Goal: Task Accomplishment & Management: Use online tool/utility

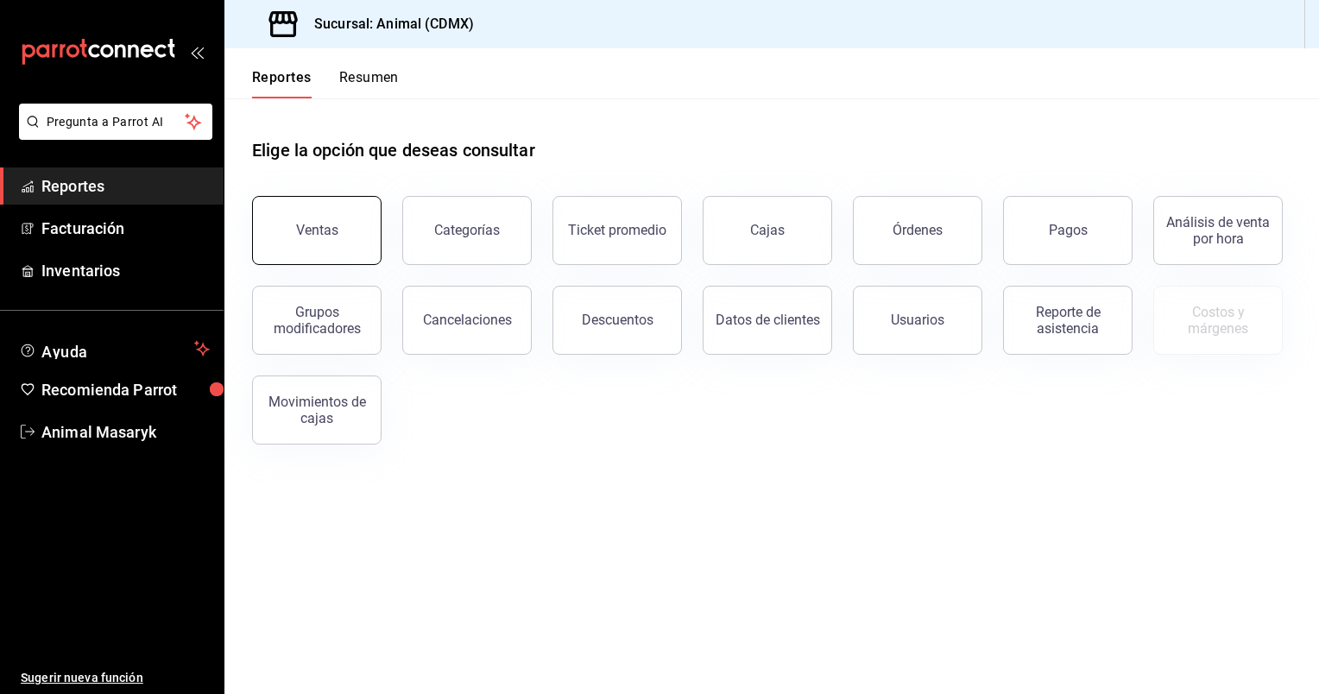
click at [345, 216] on button "Ventas" at bounding box center [316, 230] width 129 height 69
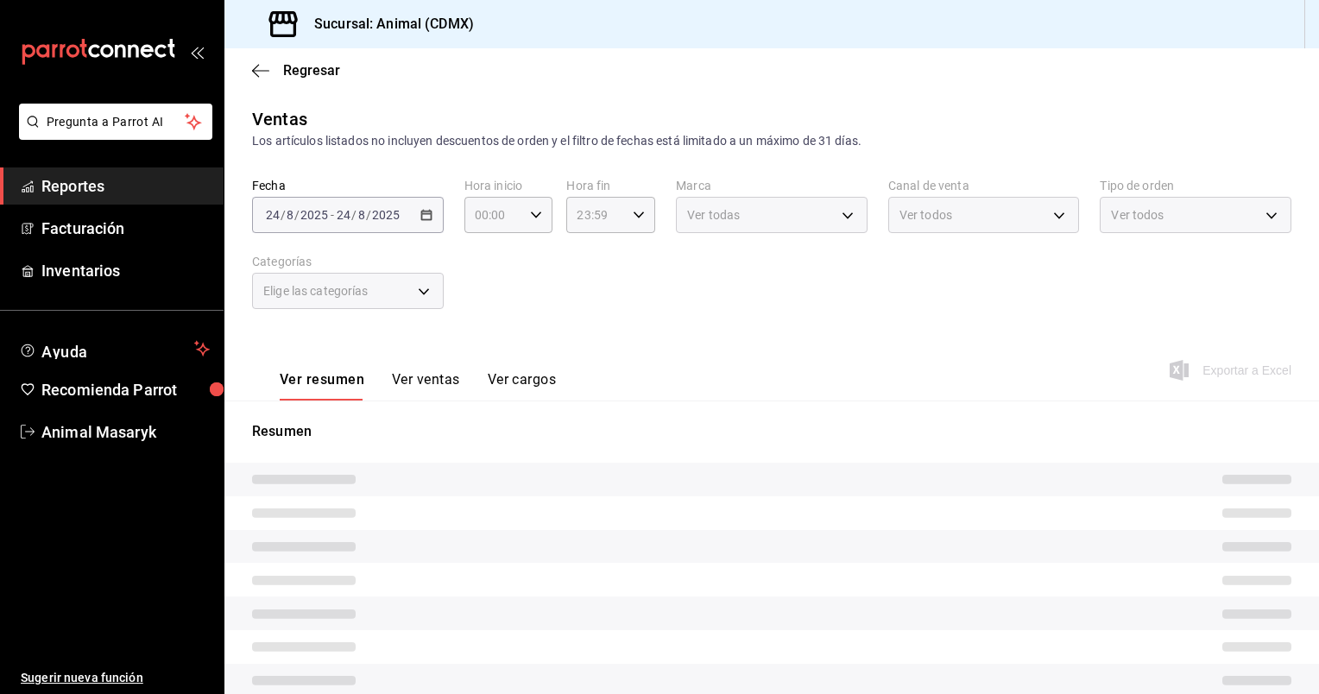
type input "05:00"
type input "PARROT,UBER_EATS,RAPPI,DIDI_FOOD,ONLINE"
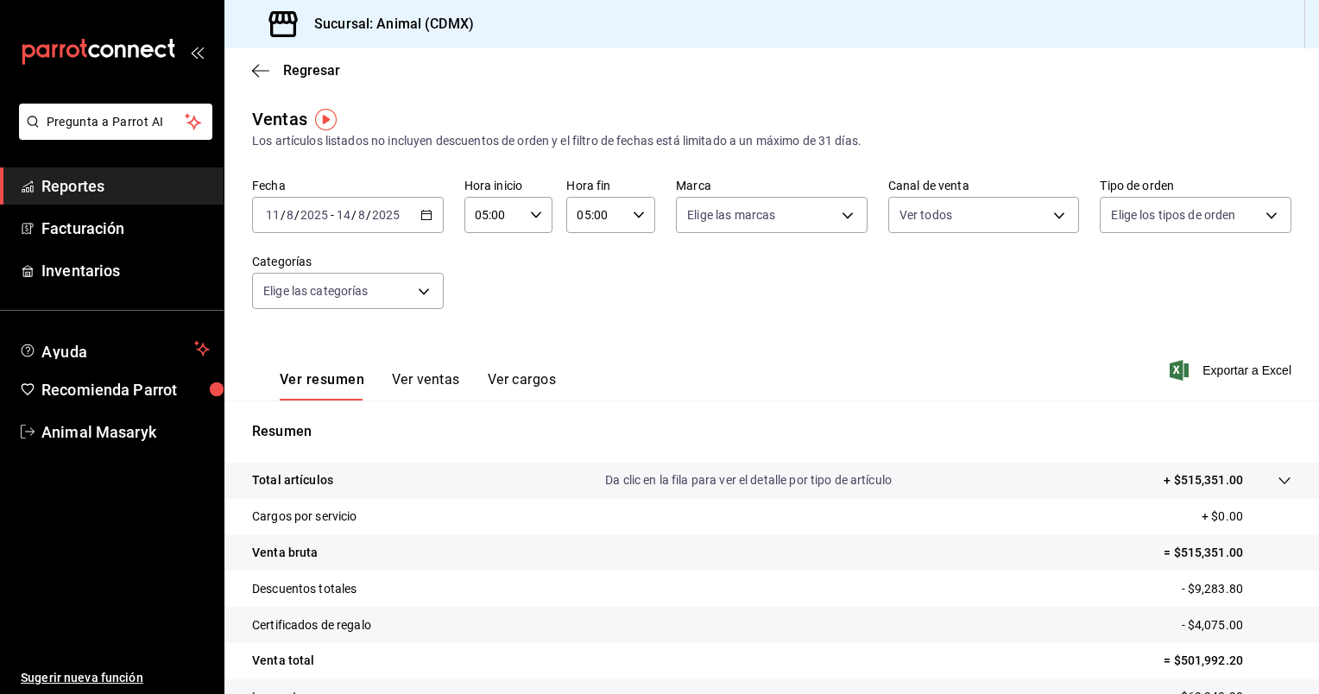
click at [428, 217] on \(Stroke\) "button" at bounding box center [426, 215] width 10 height 9
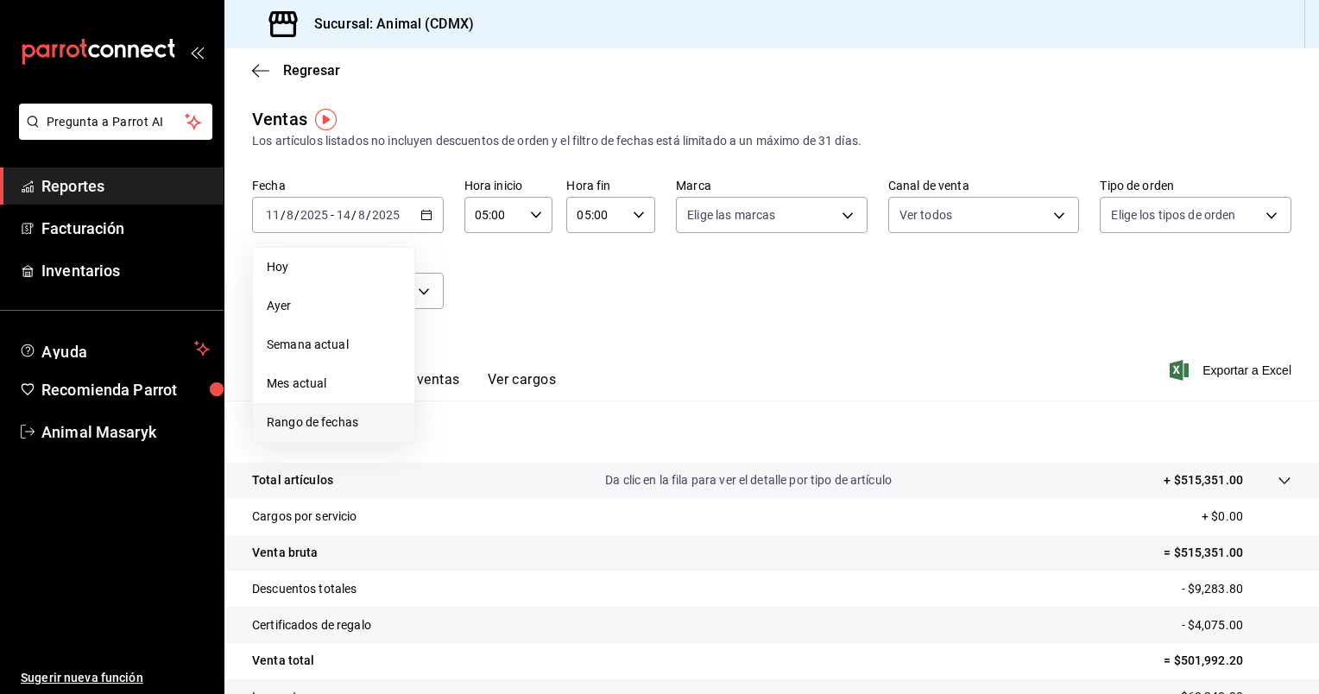
click at [334, 428] on span "Rango de fechas" at bounding box center [334, 422] width 134 height 18
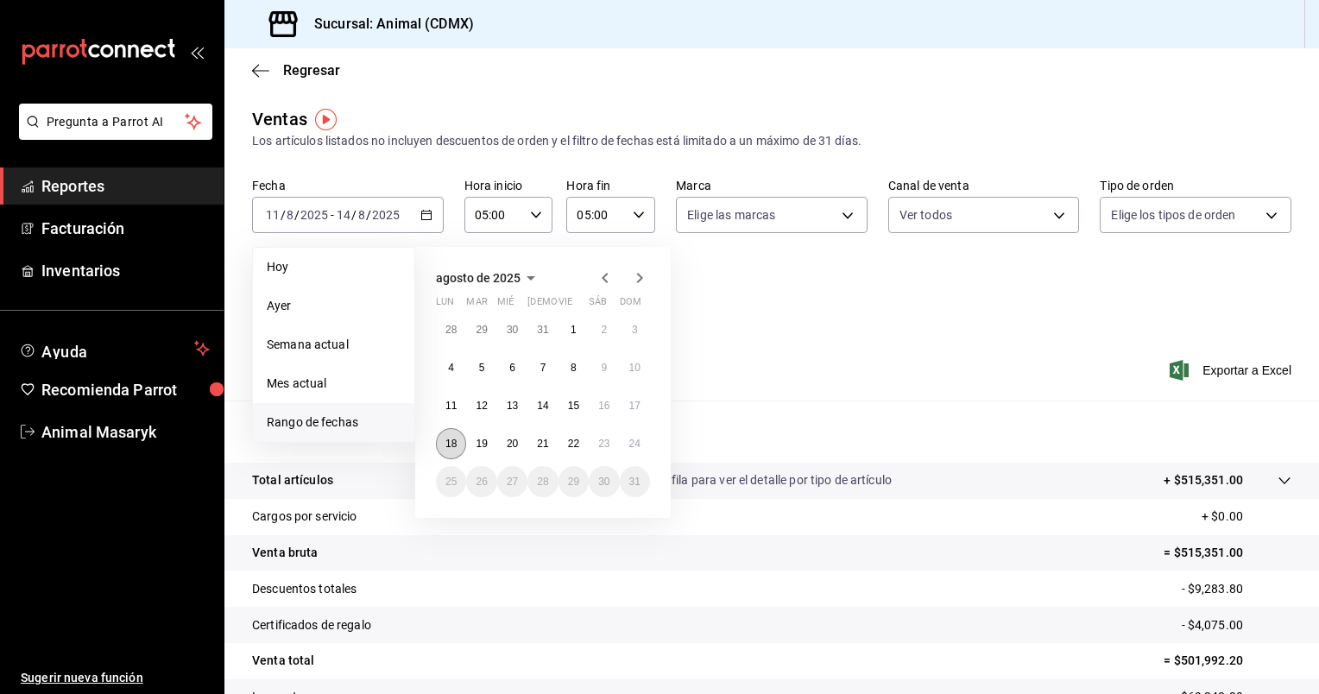
click at [460, 435] on button "18" at bounding box center [451, 443] width 30 height 31
click at [642, 432] on button "24" at bounding box center [635, 443] width 30 height 31
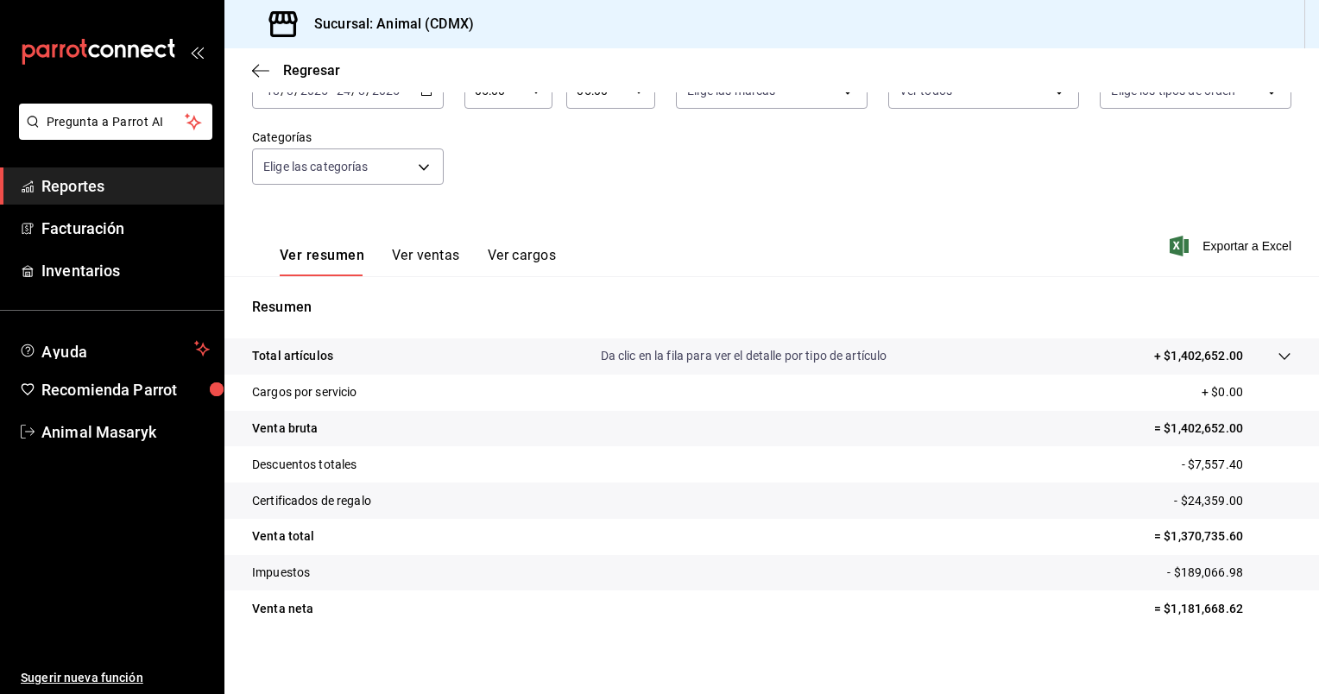
scroll to position [133, 0]
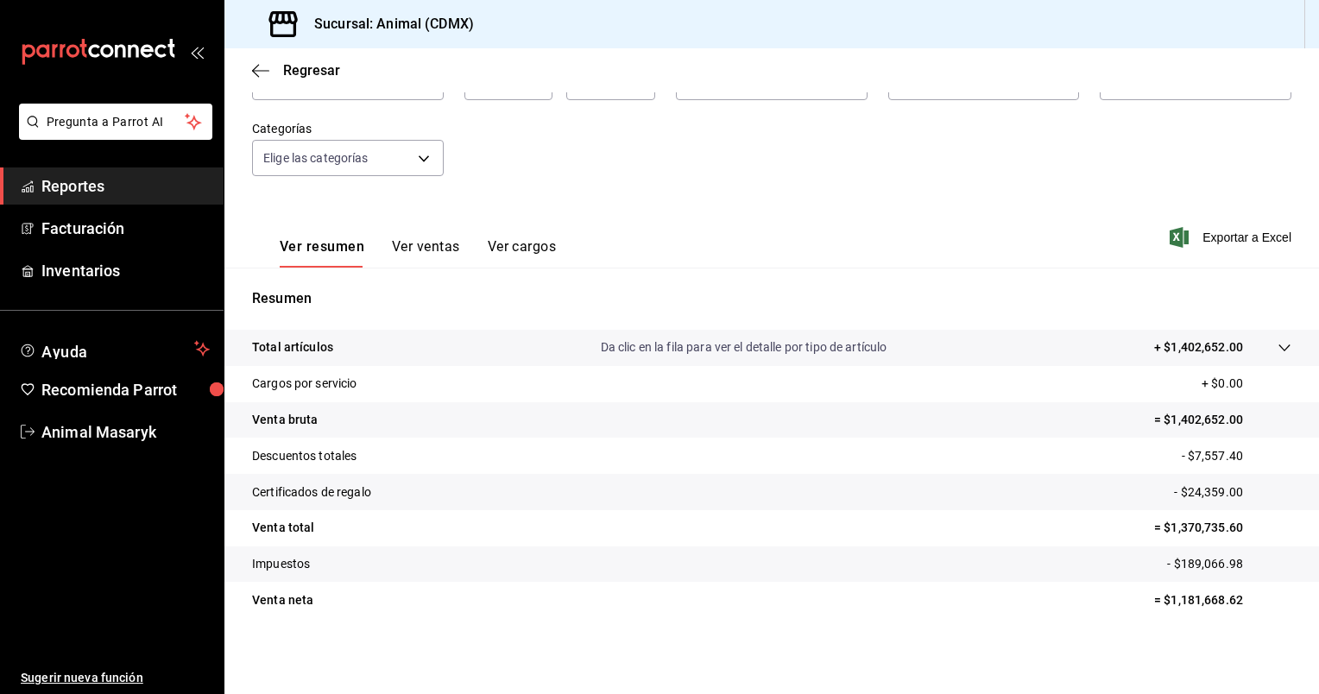
click at [766, 356] on p "Da clic en la fila para ver el detalle por tipo de artículo" at bounding box center [744, 347] width 287 height 18
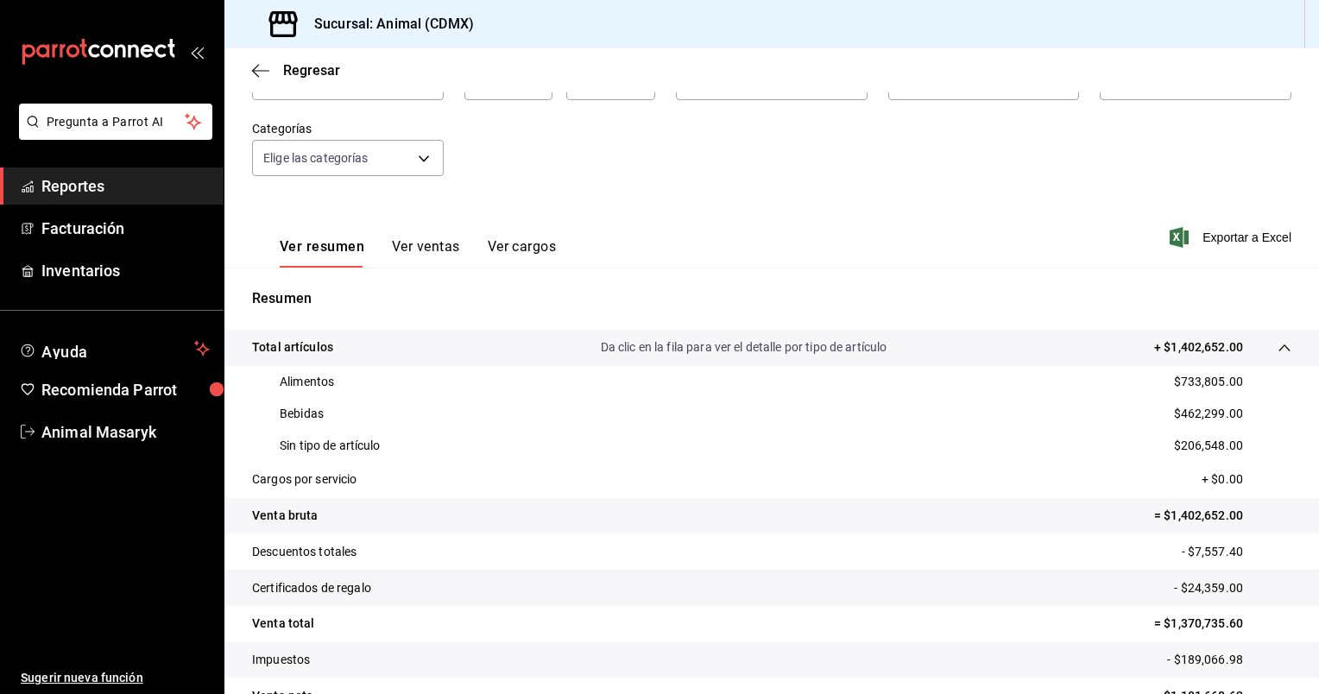
click at [766, 356] on p "Da clic en la fila para ver el detalle por tipo de artículo" at bounding box center [744, 347] width 287 height 18
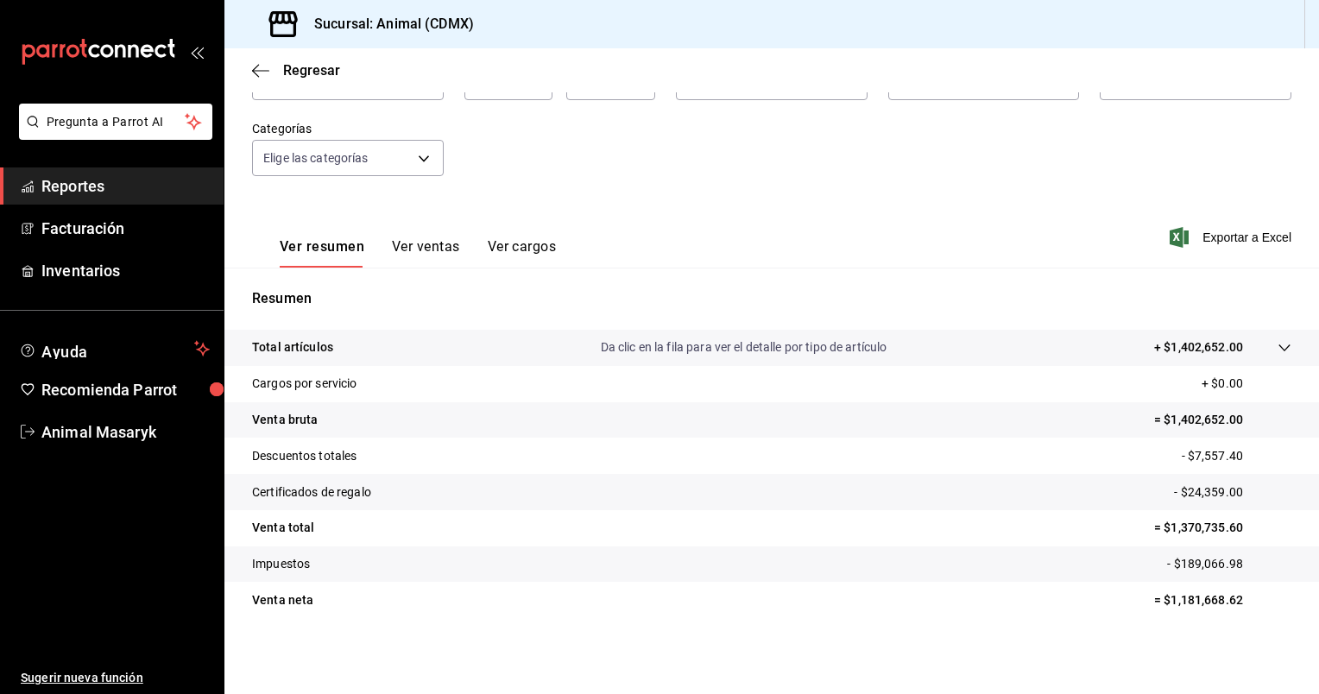
click at [410, 249] on button "Ver ventas" at bounding box center [426, 252] width 68 height 29
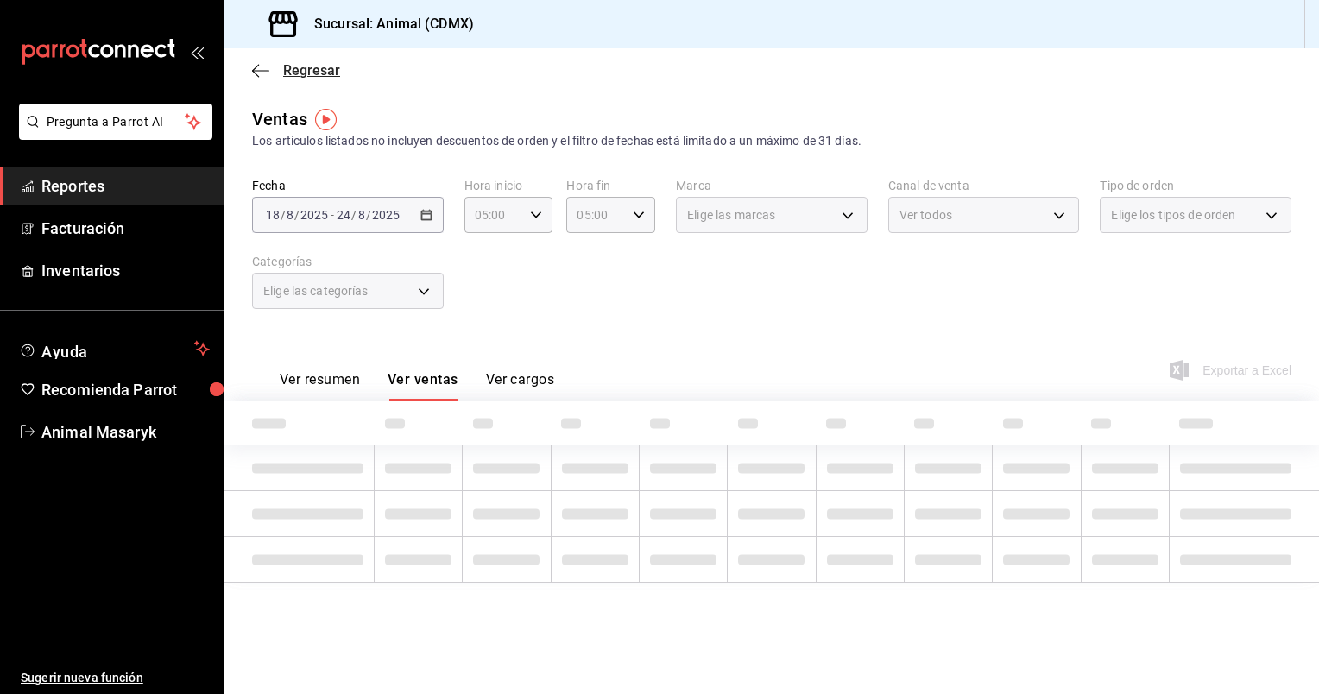
click at [265, 73] on icon "button" at bounding box center [260, 71] width 17 height 16
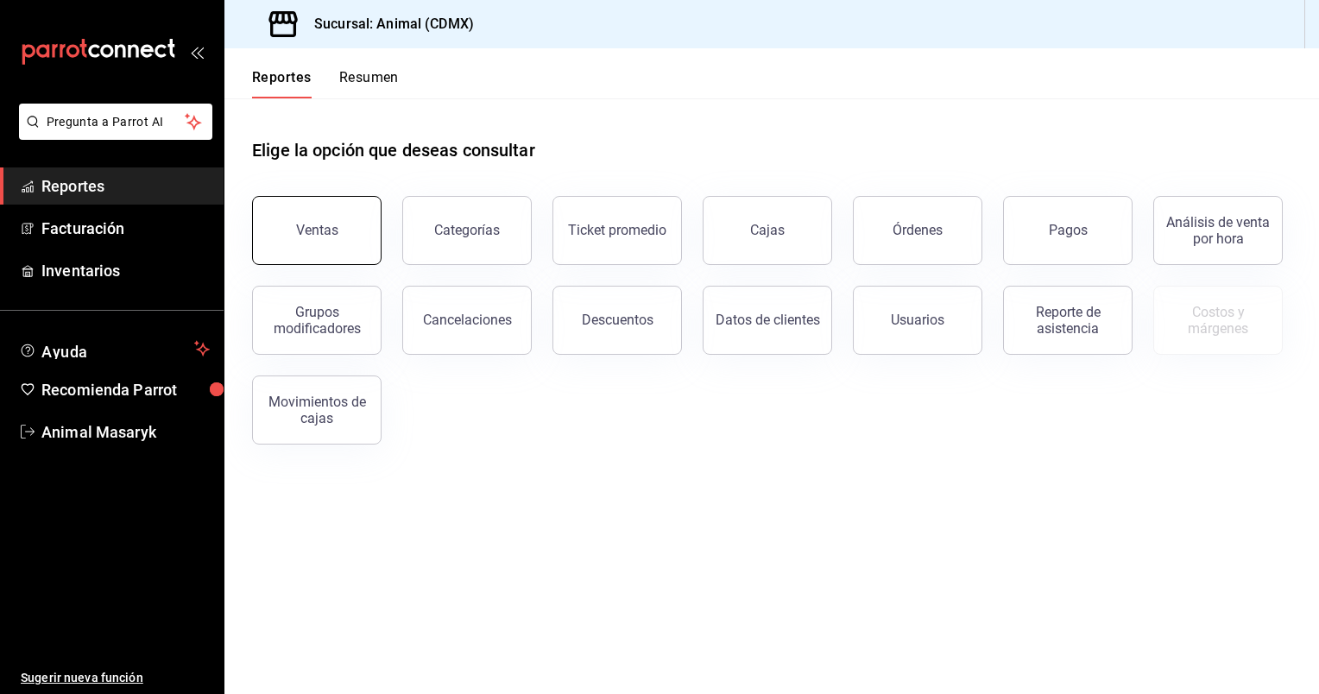
click at [330, 226] on div "Ventas" at bounding box center [317, 230] width 42 height 16
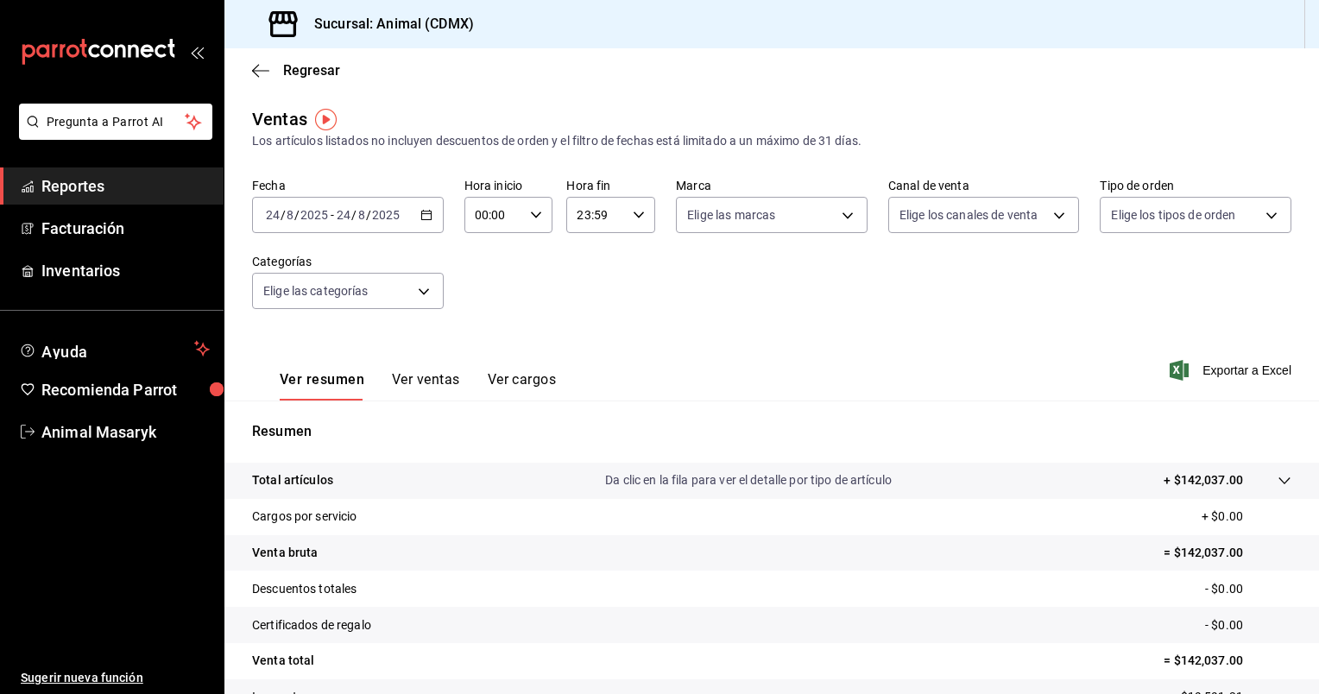
click at [421, 218] on icon "button" at bounding box center [426, 215] width 12 height 12
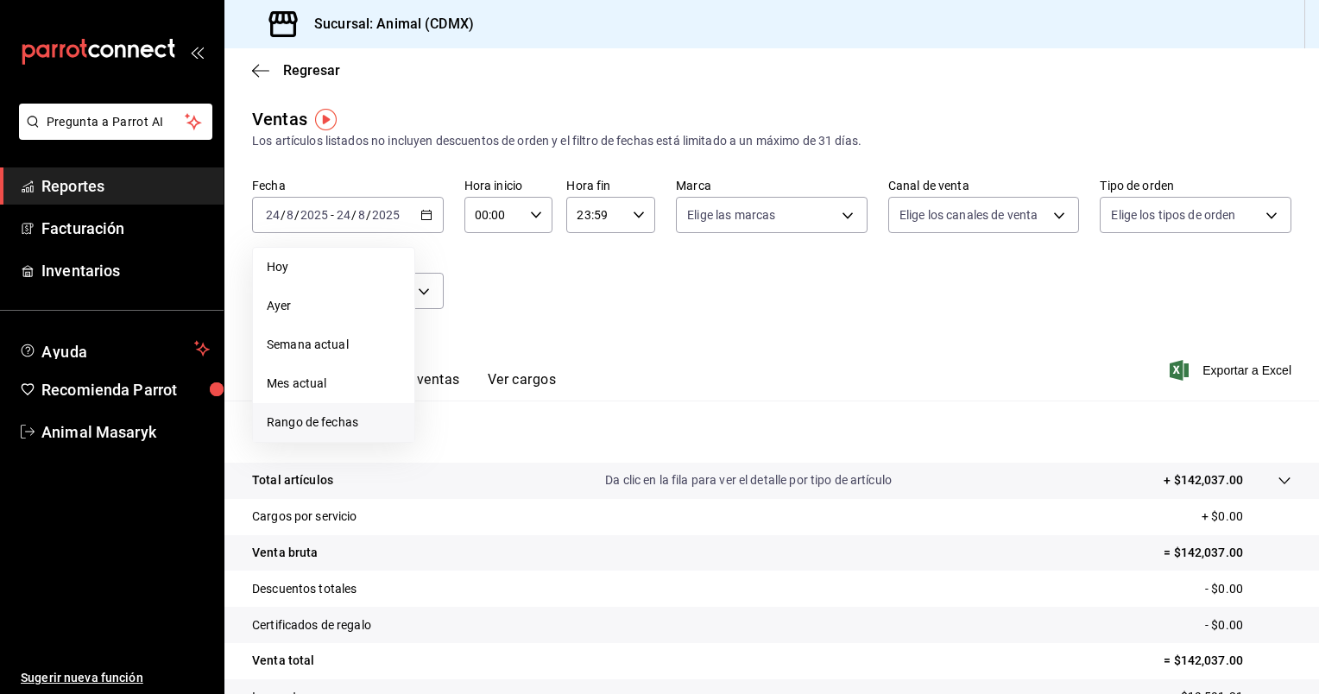
click at [351, 433] on li "Rango de fechas" at bounding box center [333, 422] width 161 height 39
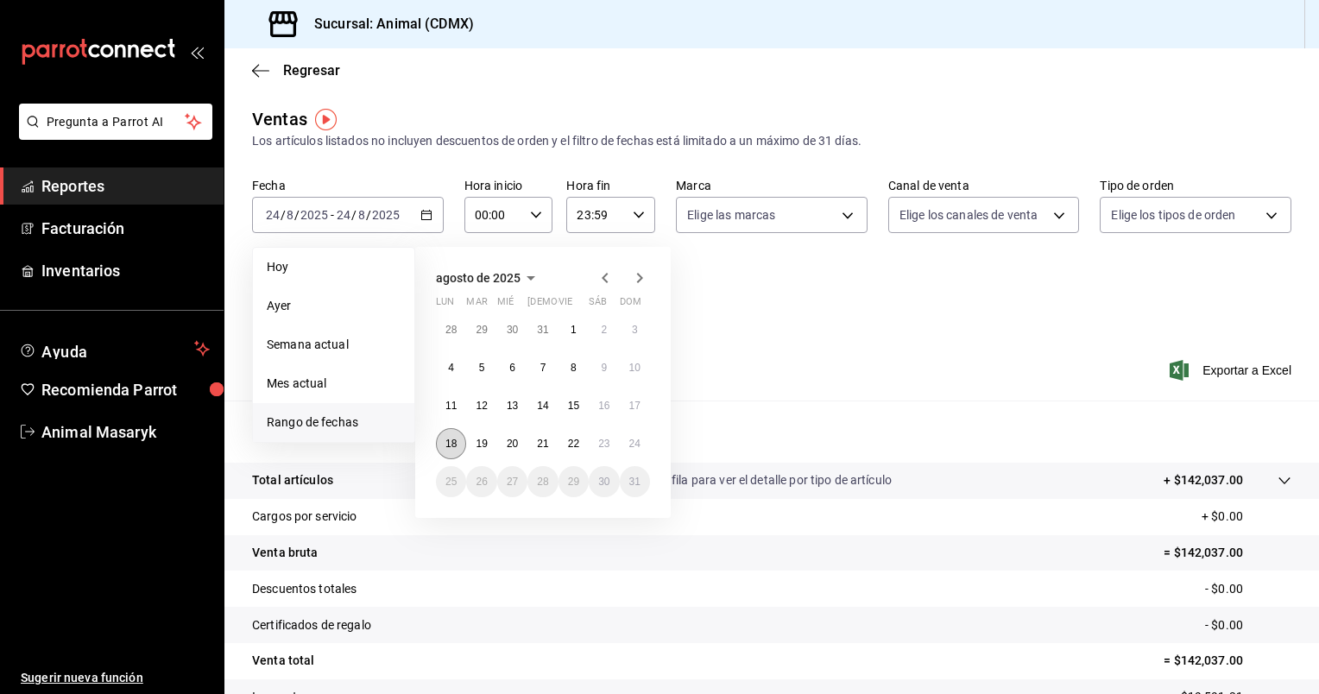
click at [448, 436] on button "18" at bounding box center [451, 443] width 30 height 31
click at [628, 428] on button "24" at bounding box center [635, 443] width 30 height 31
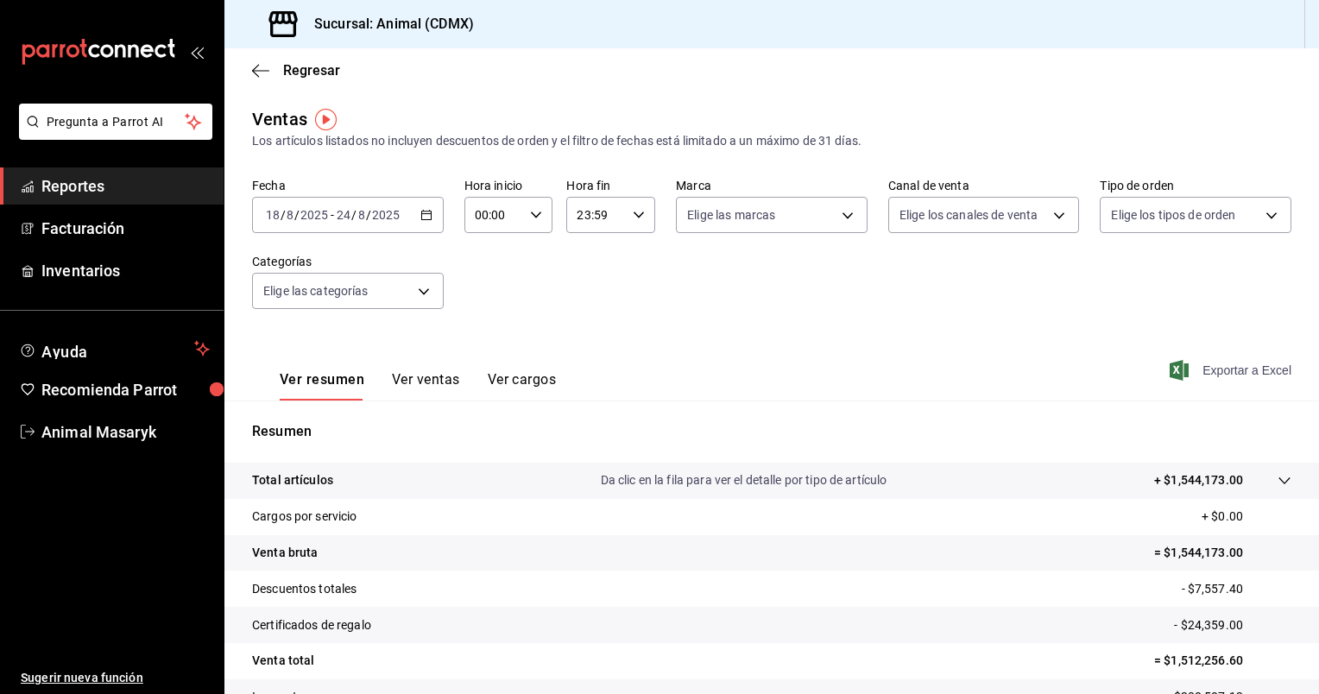
click at [1202, 366] on span "Exportar a Excel" at bounding box center [1232, 370] width 118 height 21
click at [542, 212] on div "00:00 Hora inicio" at bounding box center [508, 215] width 89 height 36
click at [497, 308] on button "01" at bounding box center [483, 300] width 37 height 35
click at [485, 293] on span "06" at bounding box center [484, 294] width 16 height 14
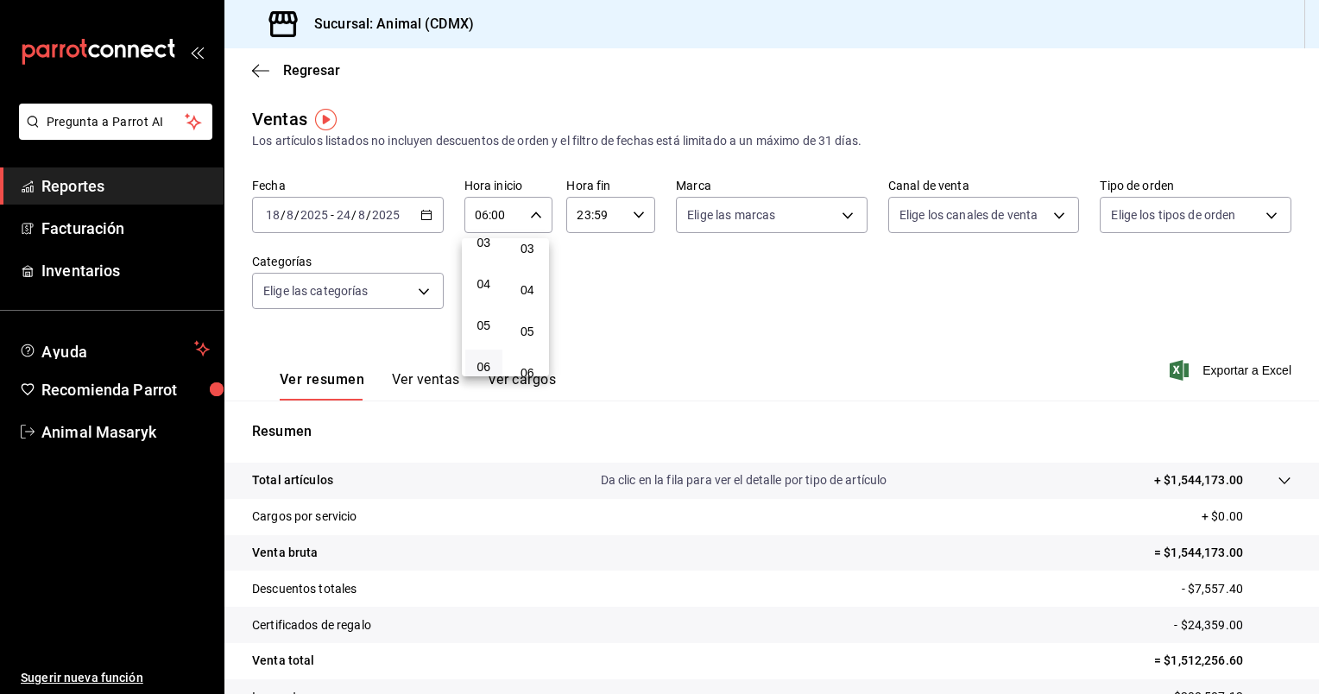
scroll to position [135, 0]
click at [490, 333] on span "05" at bounding box center [484, 332] width 16 height 14
click at [532, 327] on span "05" at bounding box center [528, 332] width 16 height 14
click at [637, 224] on div at bounding box center [659, 347] width 1319 height 694
click at [538, 210] on icon "button" at bounding box center [536, 215] width 12 height 12
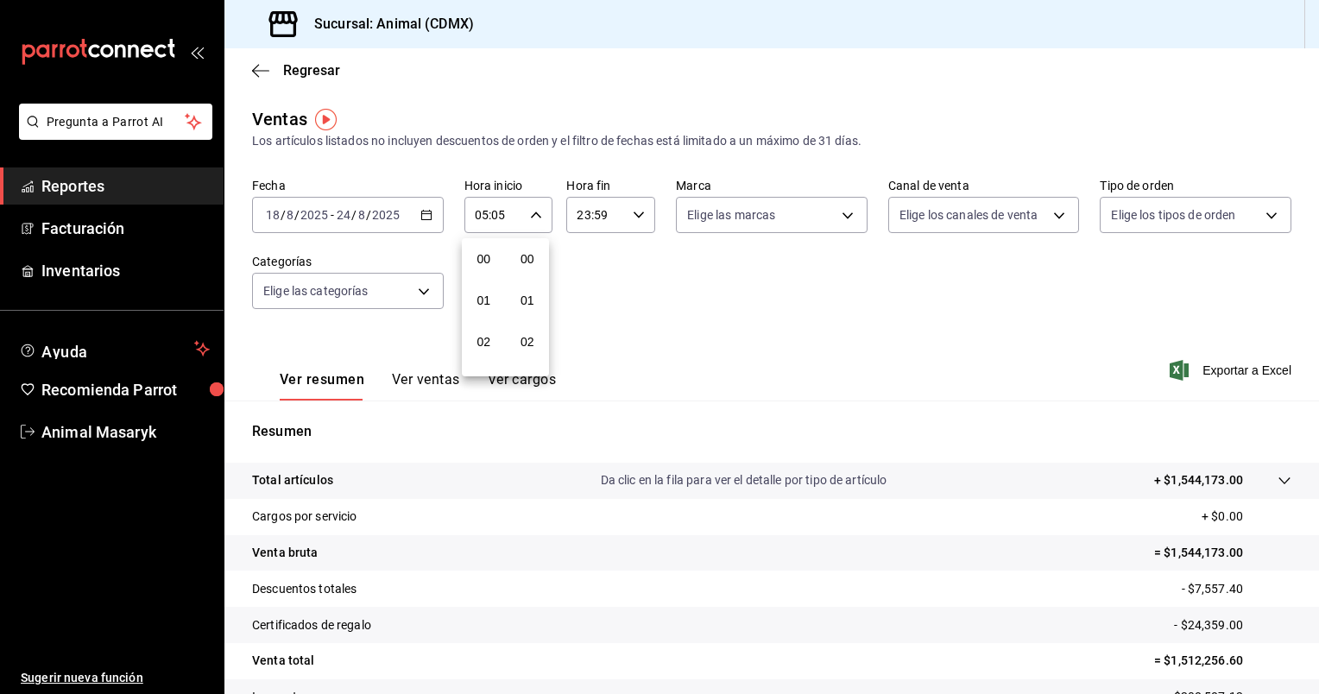
scroll to position [211, 0]
click at [531, 251] on button "05" at bounding box center [527, 255] width 37 height 35
click at [531, 251] on button "05" at bounding box center [527, 257] width 37 height 35
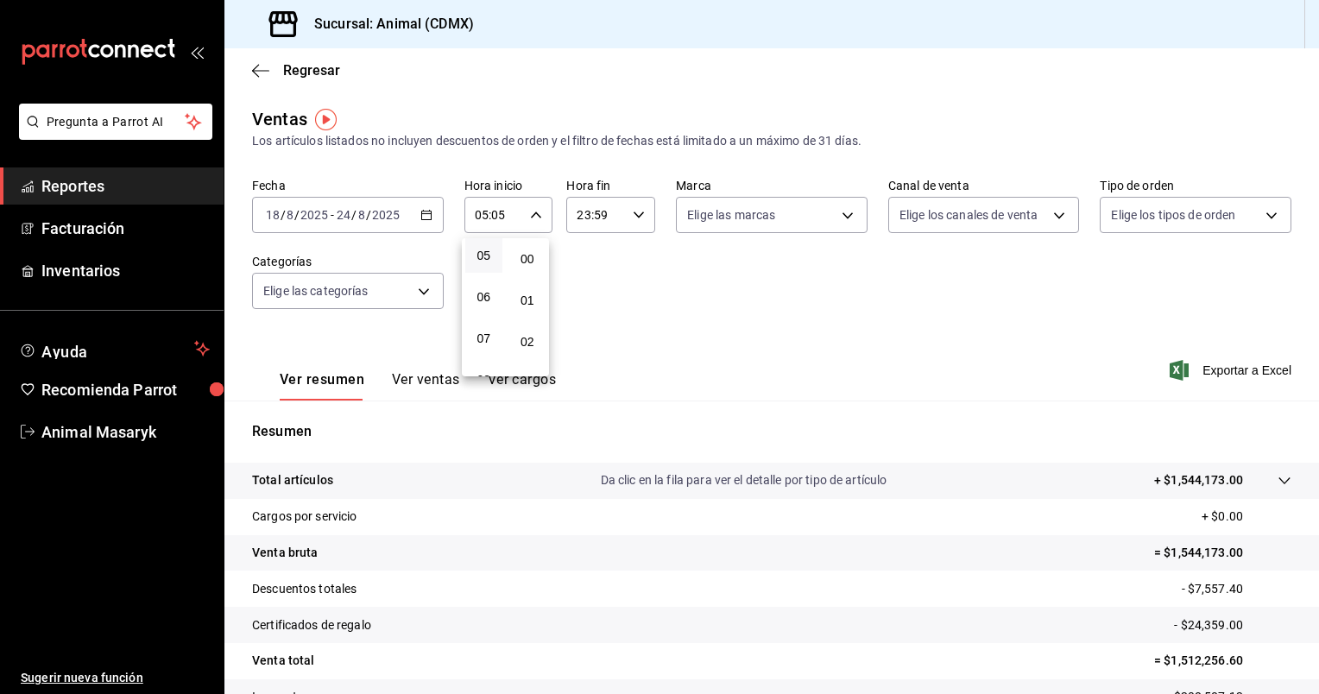
click at [502, 220] on div at bounding box center [659, 347] width 1319 height 694
click at [502, 220] on input "05:05" at bounding box center [494, 215] width 60 height 35
click at [533, 213] on div at bounding box center [659, 347] width 1319 height 694
click at [533, 213] on icon "button" at bounding box center [536, 215] width 12 height 12
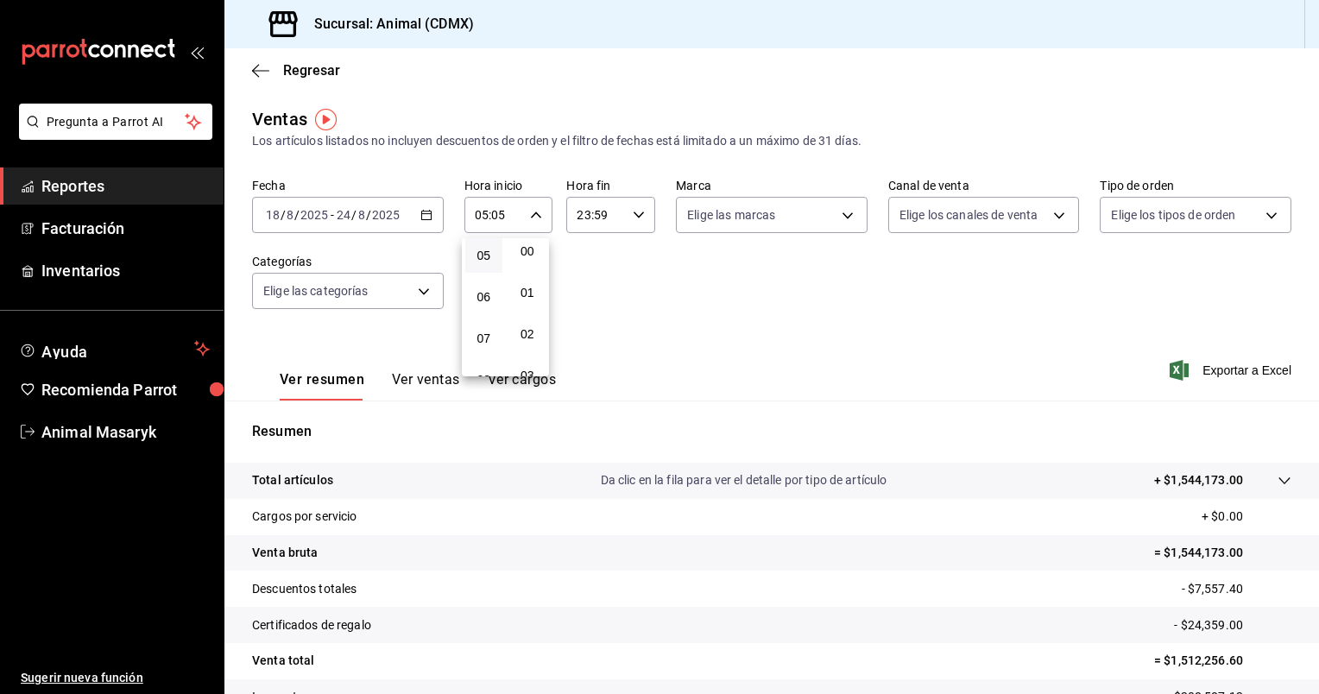
scroll to position [0, 0]
click at [532, 249] on button "00" at bounding box center [527, 259] width 37 height 35
type input "05:00"
click at [520, 261] on span "00" at bounding box center [528, 259] width 16 height 14
click at [629, 214] on div at bounding box center [659, 347] width 1319 height 694
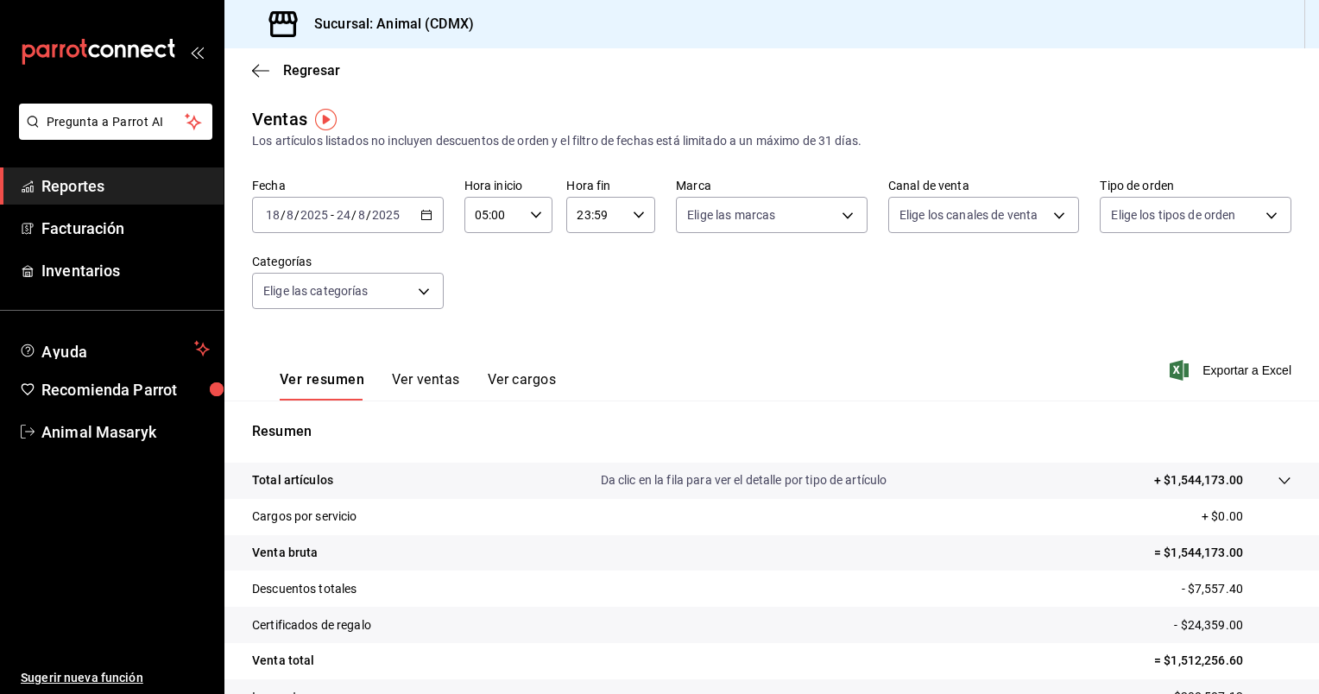
click at [634, 214] on \(Stroke\) "button" at bounding box center [639, 214] width 10 height 6
click at [577, 262] on button "05" at bounding box center [584, 277] width 37 height 35
click at [630, 260] on span "00" at bounding box center [629, 259] width 16 height 14
type input "05:00"
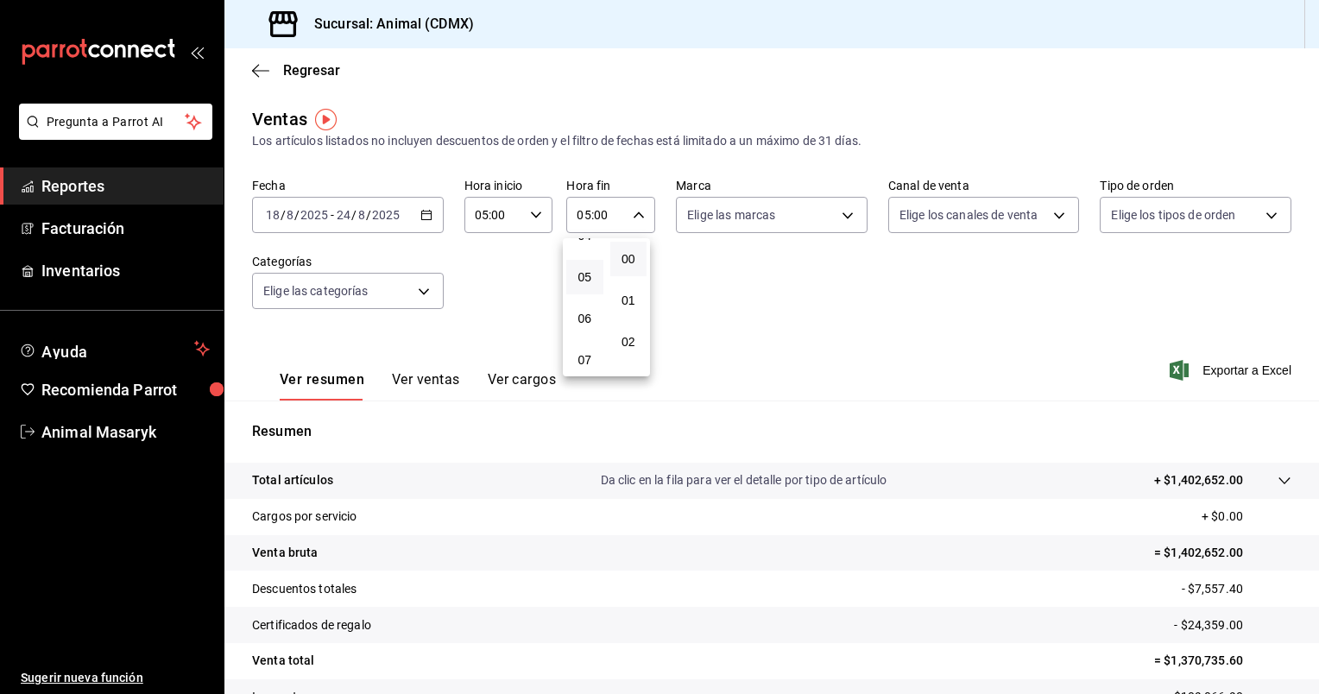
click at [837, 213] on div at bounding box center [659, 347] width 1319 height 694
click at [837, 213] on body "Pregunta a Parrot AI Reportes Facturación Inventarios Ayuda Recomienda Parrot A…" at bounding box center [659, 347] width 1319 height 694
click at [1015, 283] on div at bounding box center [659, 347] width 1319 height 694
click at [426, 218] on icon "button" at bounding box center [426, 215] width 12 height 12
click at [817, 376] on div "Ver resumen Ver ventas Ver cargos Exportar a Excel" at bounding box center [771, 365] width 1095 height 71
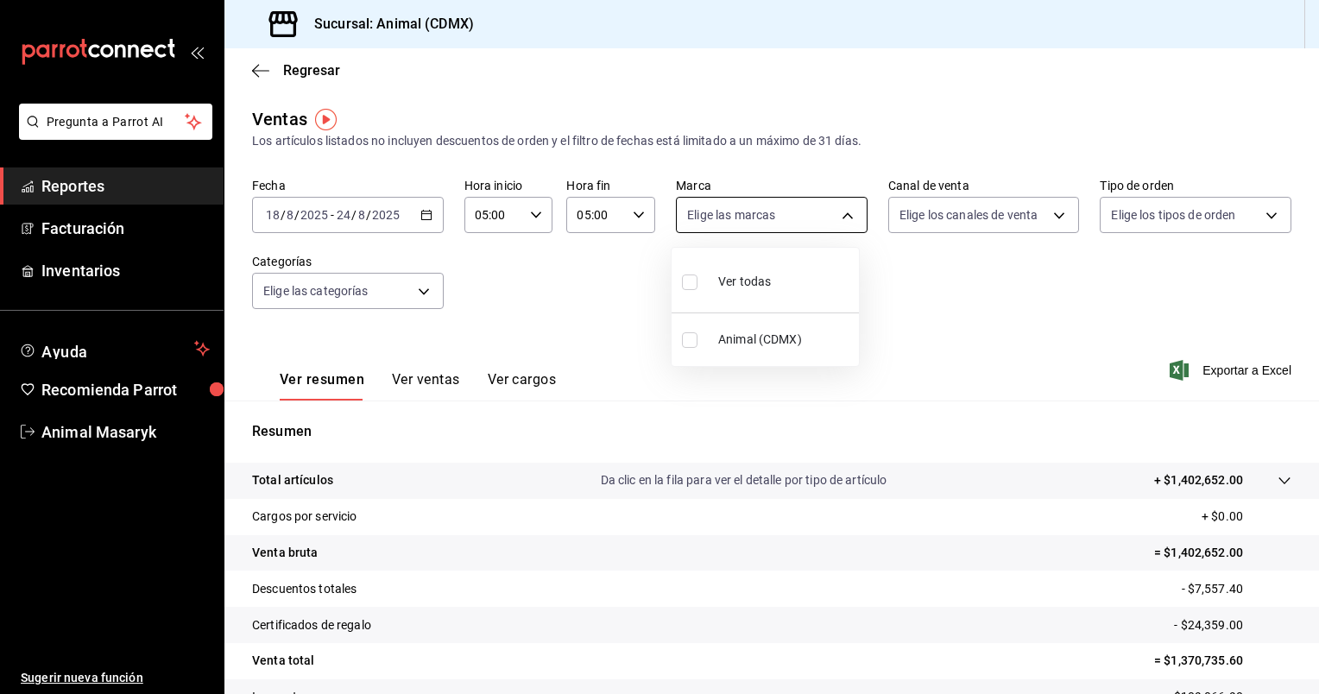
click at [842, 207] on body "Pregunta a Parrot AI Reportes Facturación Inventarios Ayuda Recomienda Parrot A…" at bounding box center [659, 347] width 1319 height 694
click at [706, 291] on div "Ver todas" at bounding box center [726, 280] width 89 height 37
type input "cb0f6aec-1481-4e37-861c-bab9b3a65b14"
checkbox input "true"
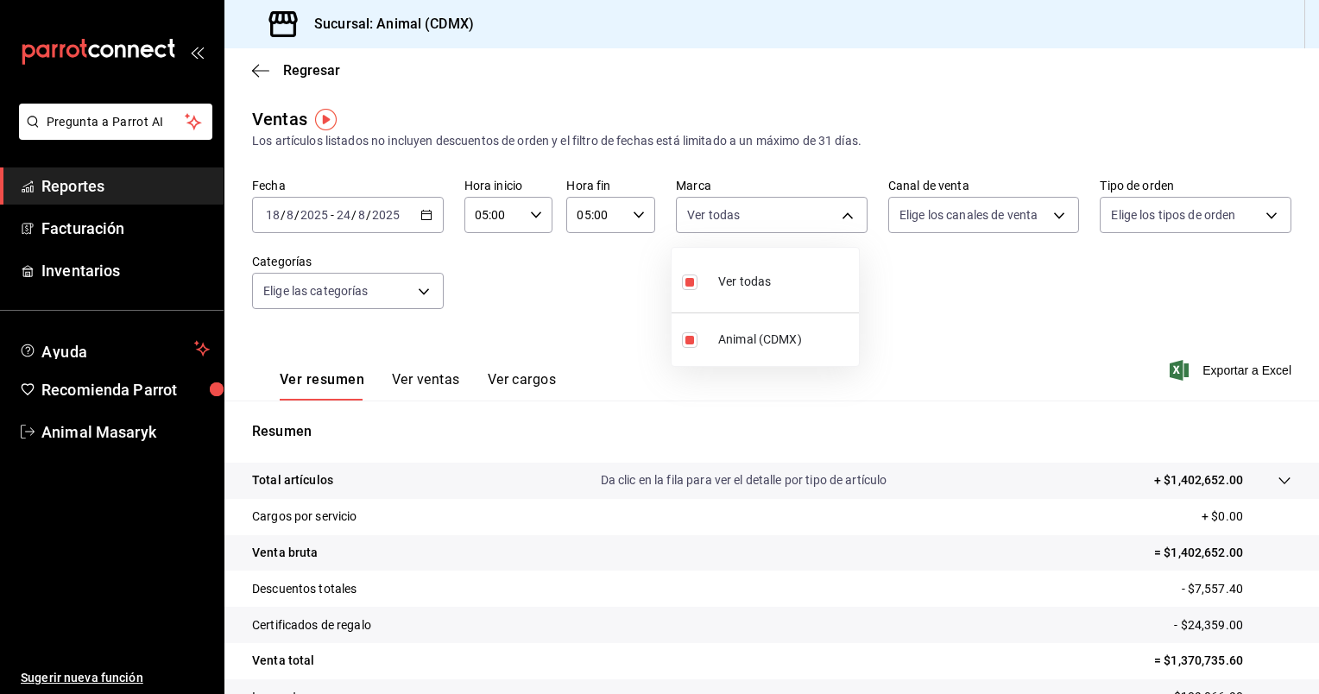
click at [1046, 206] on div at bounding box center [659, 347] width 1319 height 694
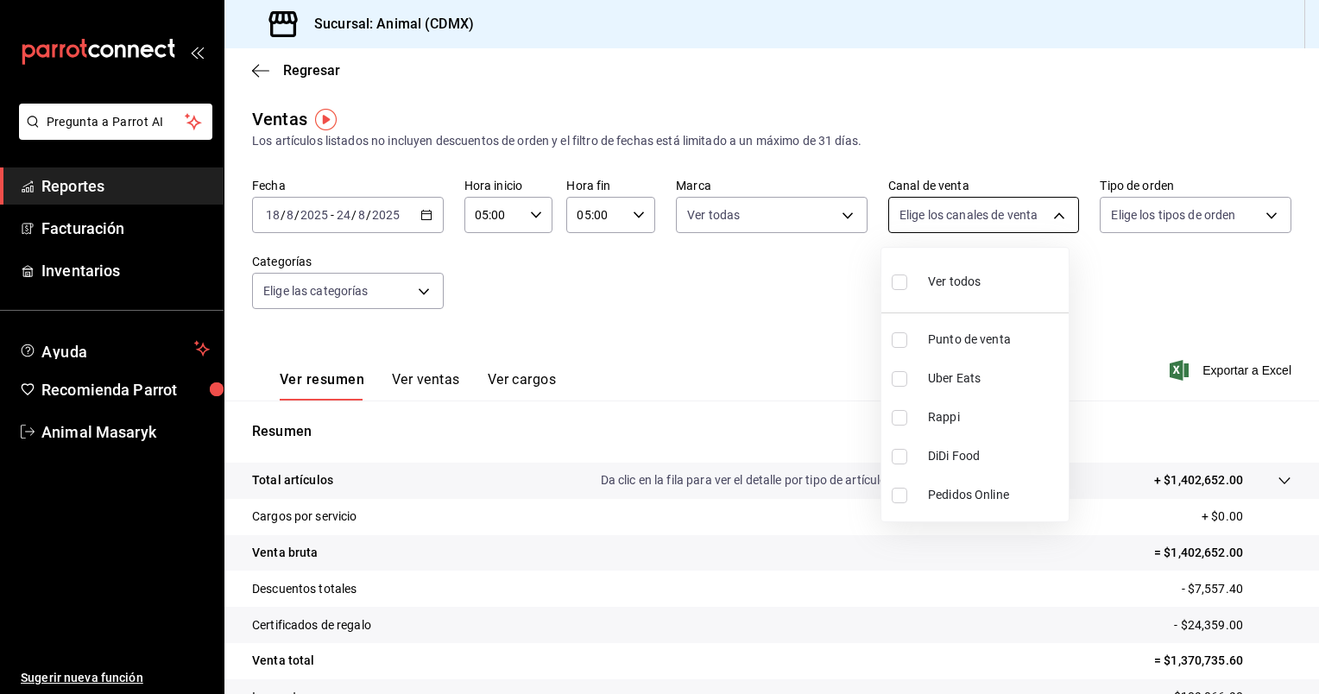
click at [1045, 223] on body "Pregunta a Parrot AI Reportes Facturación Inventarios Ayuda Recomienda Parrot A…" at bounding box center [659, 347] width 1319 height 694
click at [1045, 223] on div at bounding box center [659, 347] width 1319 height 694
click at [1045, 223] on body "Pregunta a Parrot AI Reportes Facturación Inventarios Ayuda Recomienda Parrot A…" at bounding box center [659, 347] width 1319 height 694
click at [896, 281] on input "checkbox" at bounding box center [900, 283] width 16 height 16
checkbox input "true"
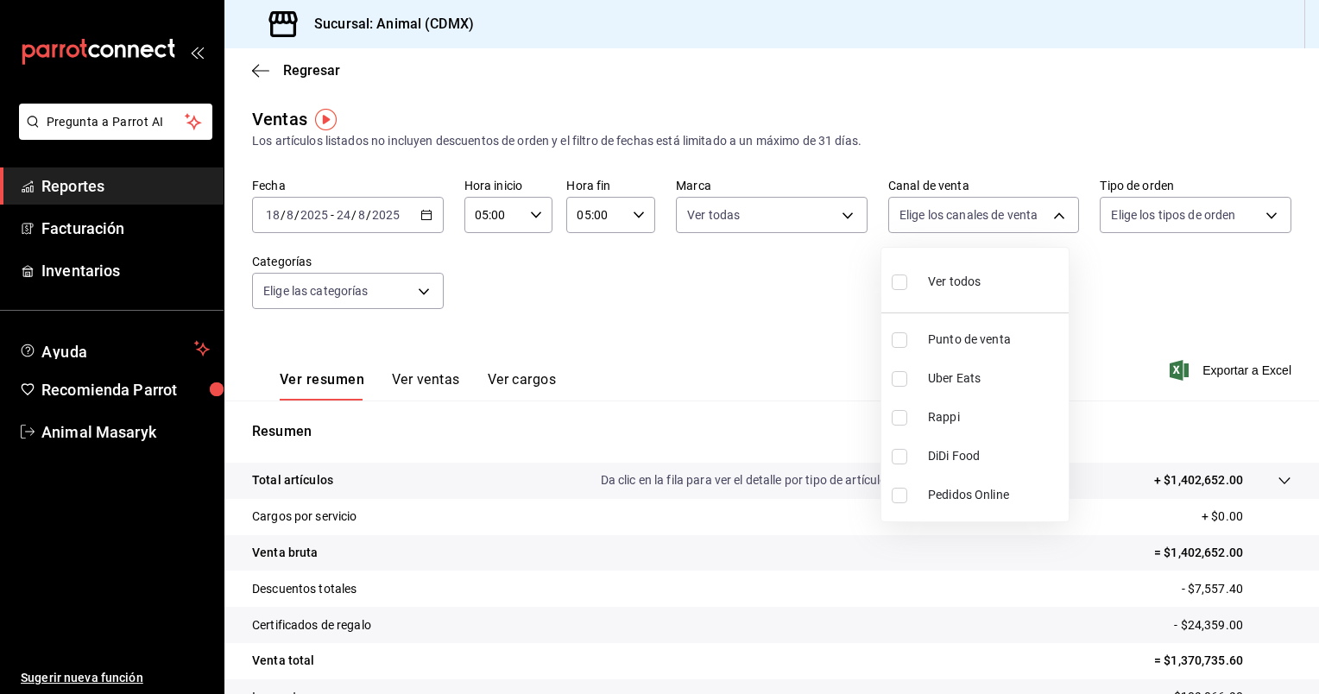
type input "PARROT,UBER_EATS,RAPPI,DIDI_FOOD,ONLINE"
checkbox input "true"
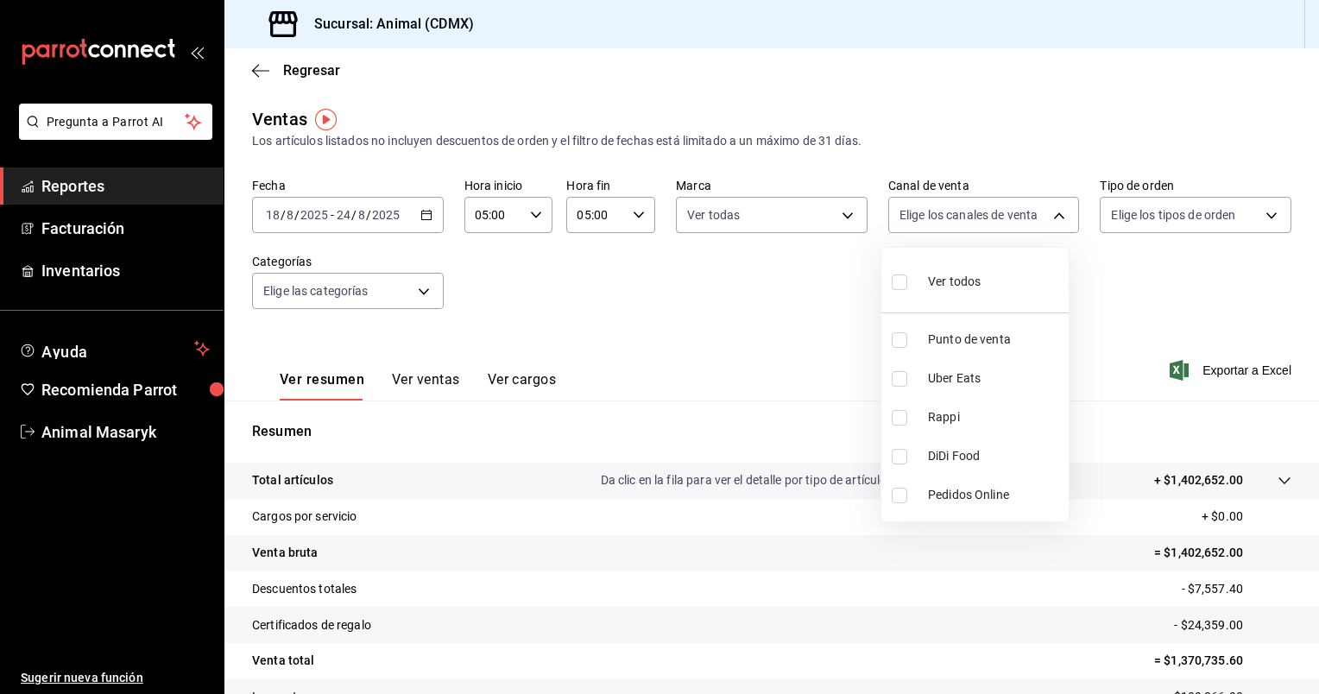
checkbox input "true"
click at [1257, 211] on div at bounding box center [659, 347] width 1319 height 694
click at [1257, 211] on body "Pregunta a Parrot AI Reportes Facturación Inventarios Ayuda Recomienda Parrot A…" at bounding box center [659, 347] width 1319 height 694
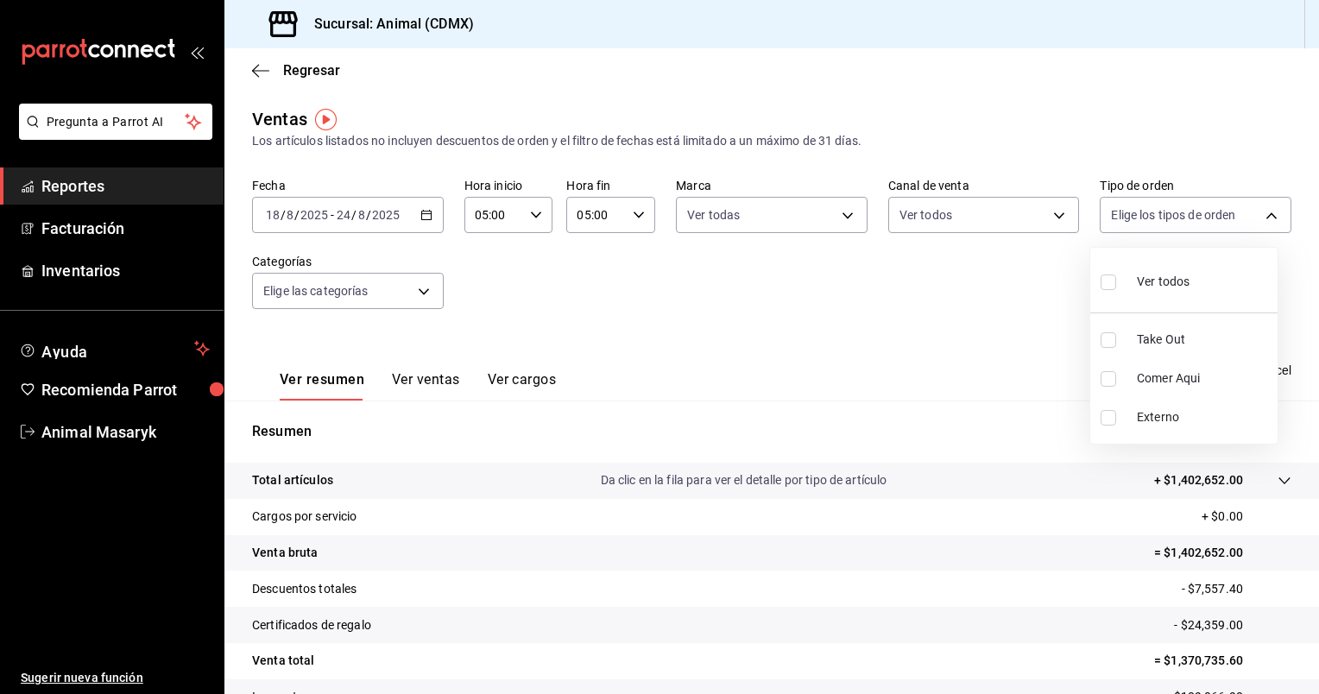
click at [1120, 266] on div "Ver todos" at bounding box center [1145, 280] width 89 height 37
type input "ad44a823-99d3-4372-a913-4cf57f2a9ac0,b8ee5ff1-85c8-4a81-aa51-555e6c8ba0c6,EXTER…"
checkbox input "true"
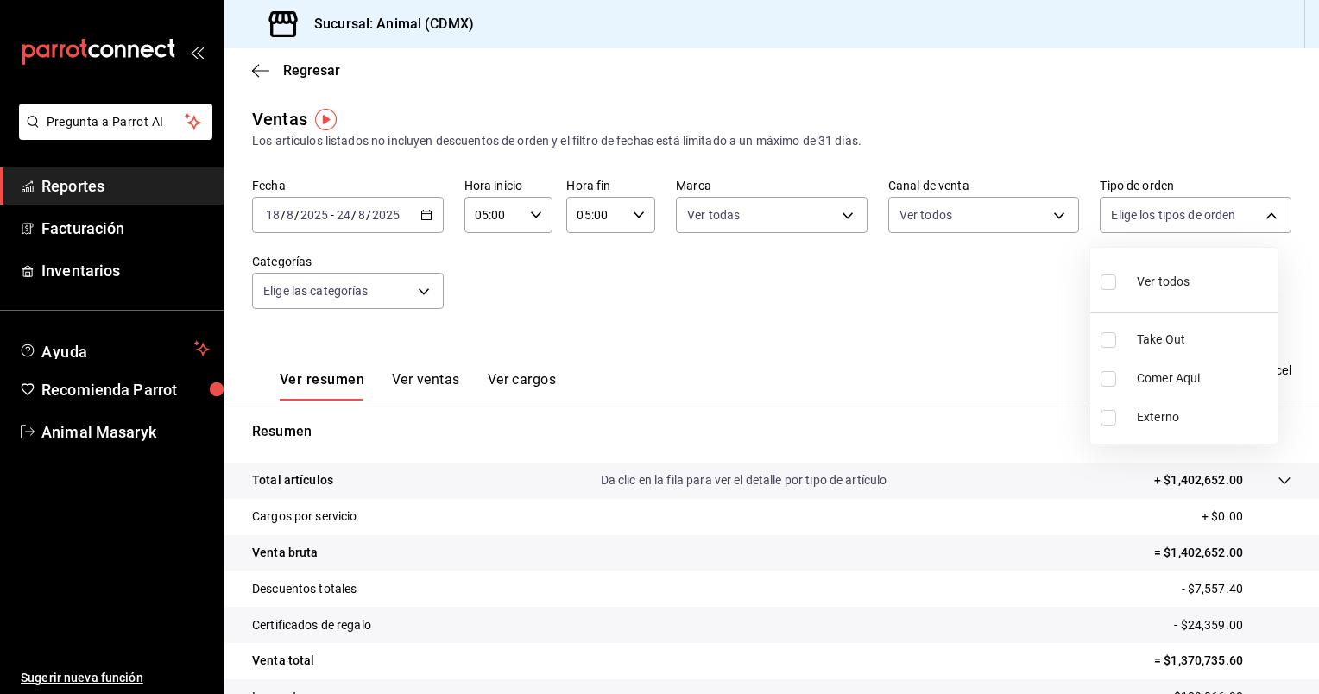
checkbox input "true"
click at [418, 281] on div at bounding box center [659, 347] width 1319 height 694
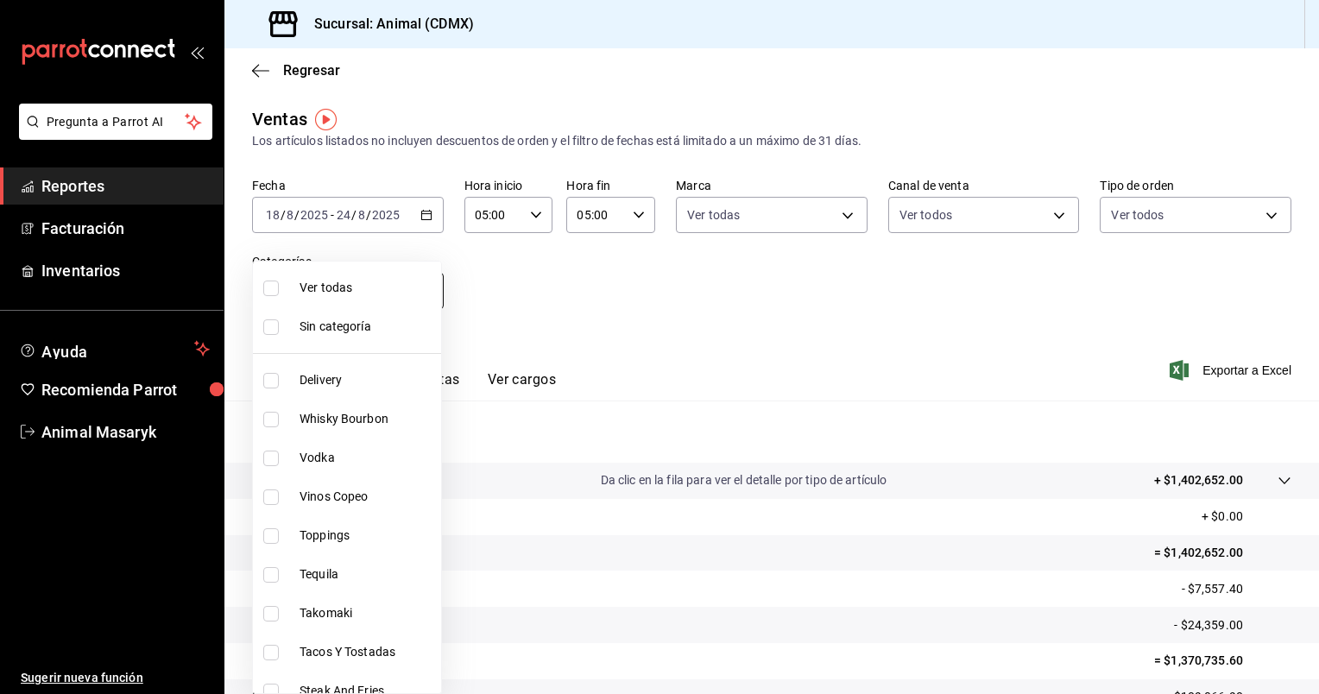
click at [419, 287] on body "Pregunta a Parrot AI Reportes Facturación Inventarios Ayuda Recomienda Parrot A…" at bounding box center [659, 347] width 1319 height 694
click at [363, 292] on span "Ver todas" at bounding box center [367, 288] width 135 height 18
type input "281688af-6220-48ae-86b9-ca5e6f63eb3e,2ffeebaa-176c-4024-95f8-553ffecca8da,37769…"
checkbox input "true"
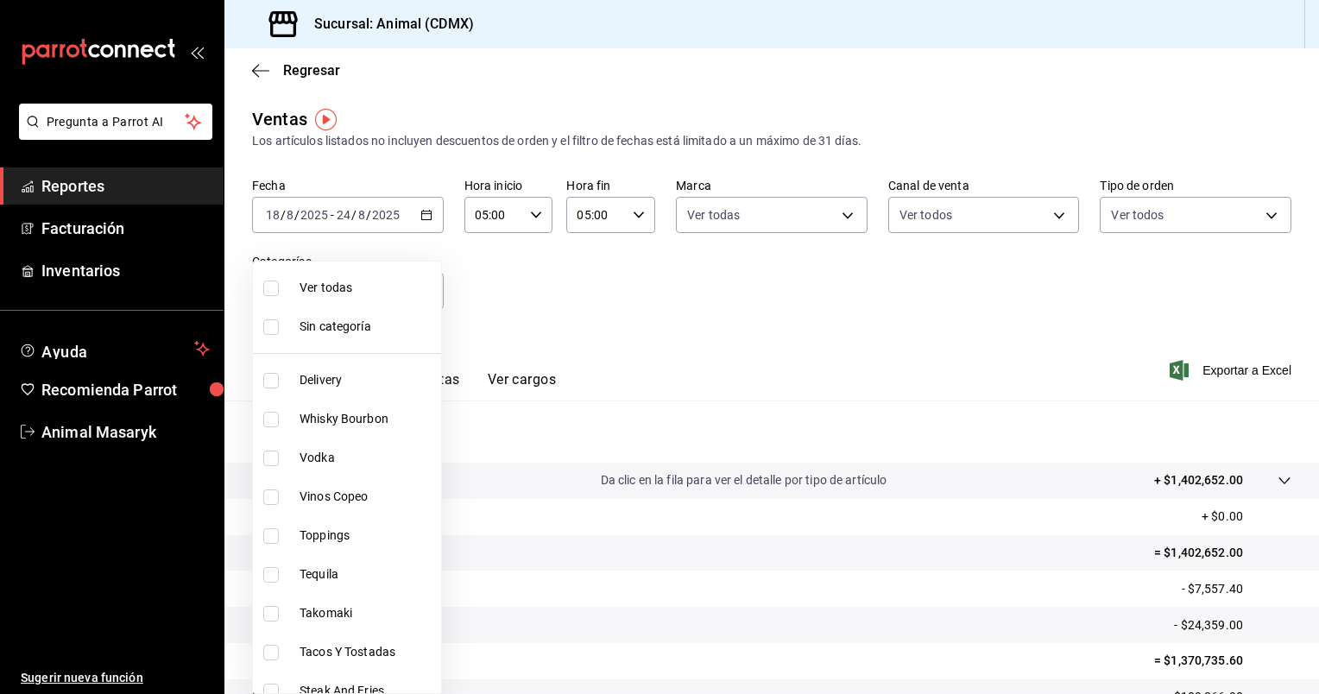
checkbox input "true"
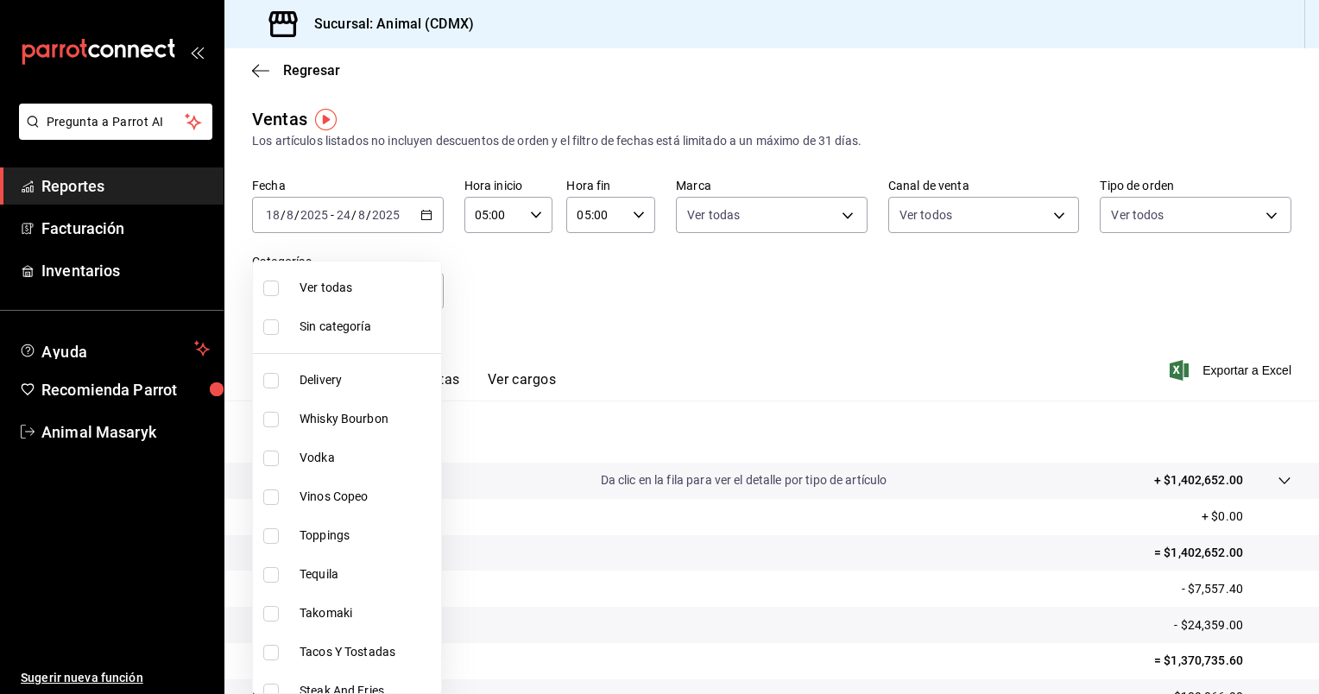
checkbox input "true"
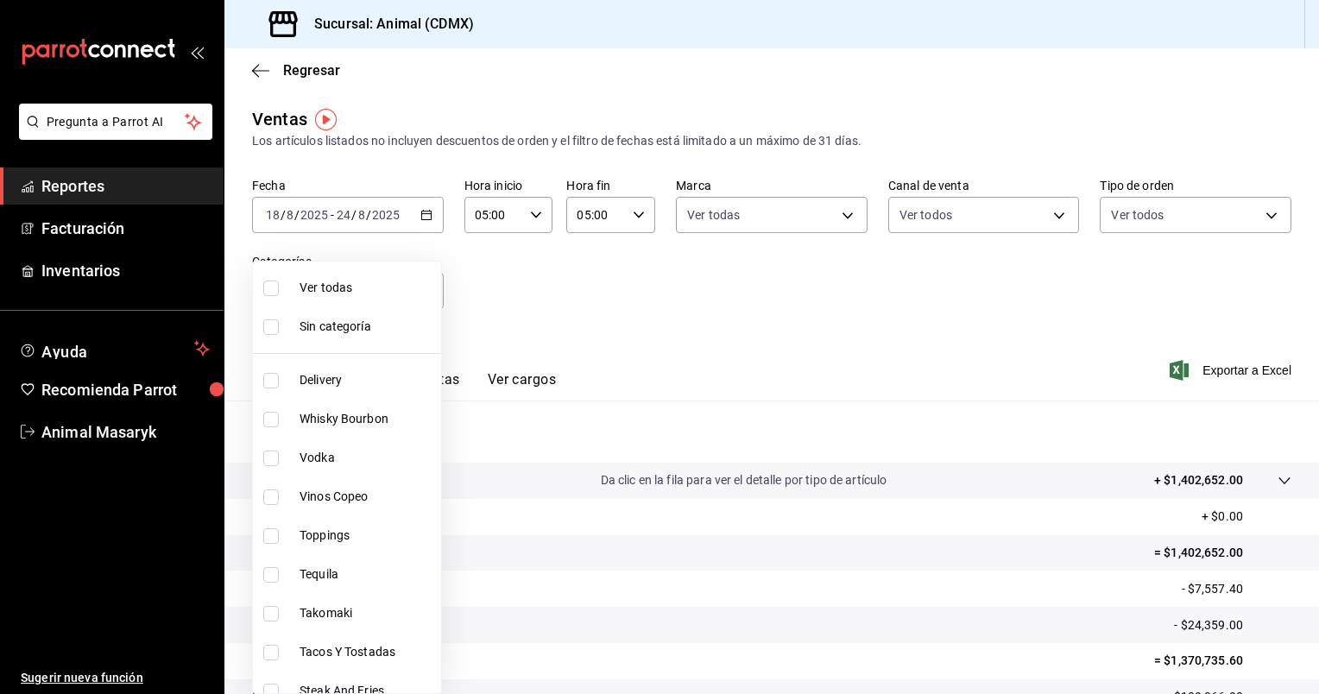
checkbox input "true"
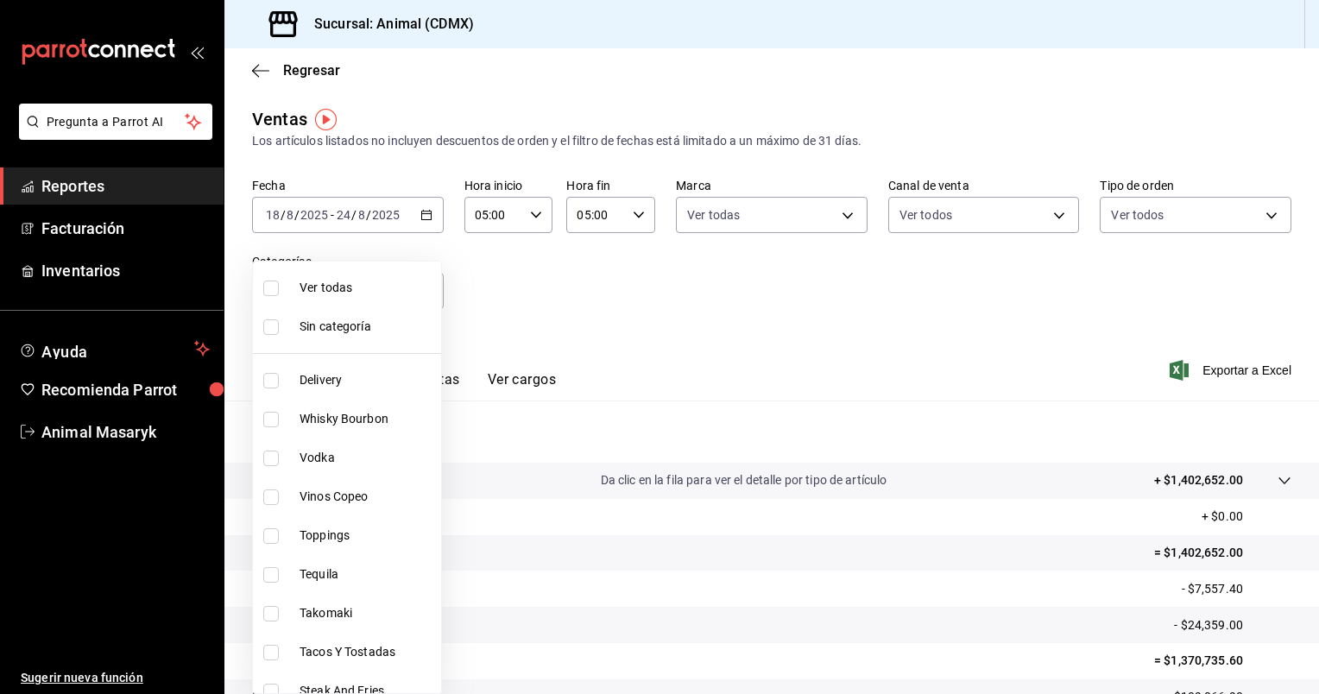
checkbox input "true"
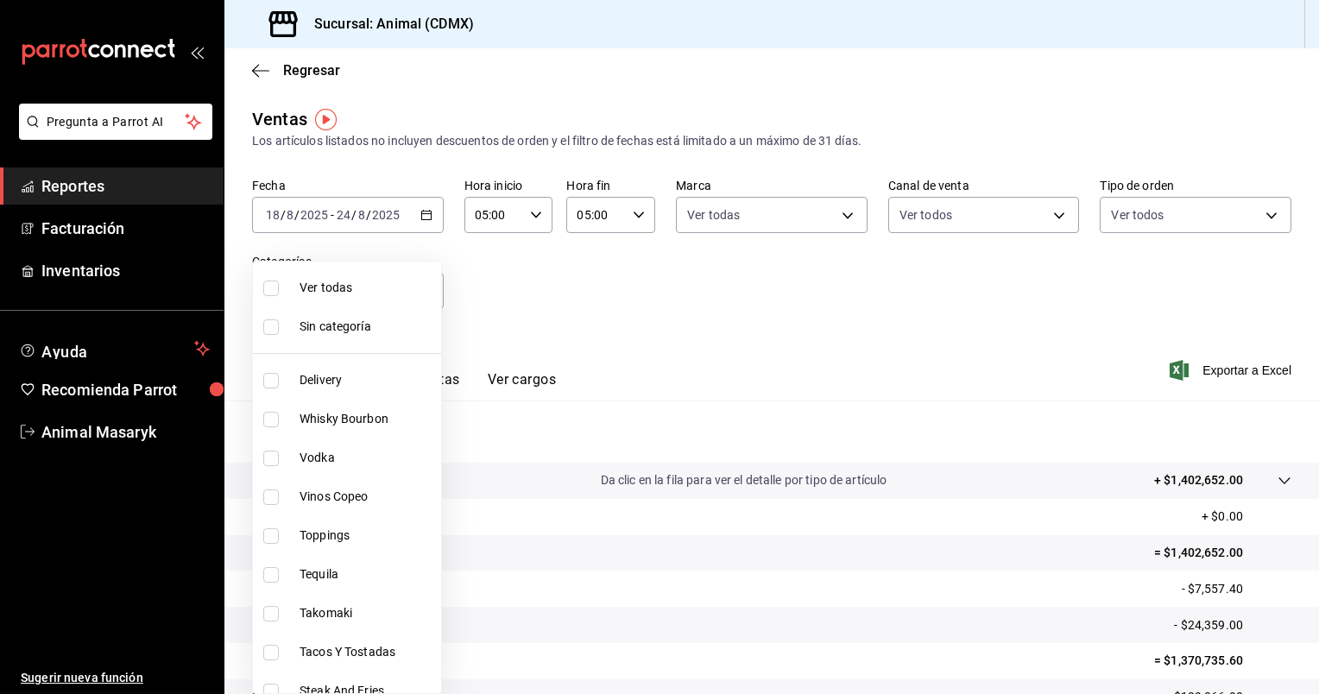
checkbox input "true"
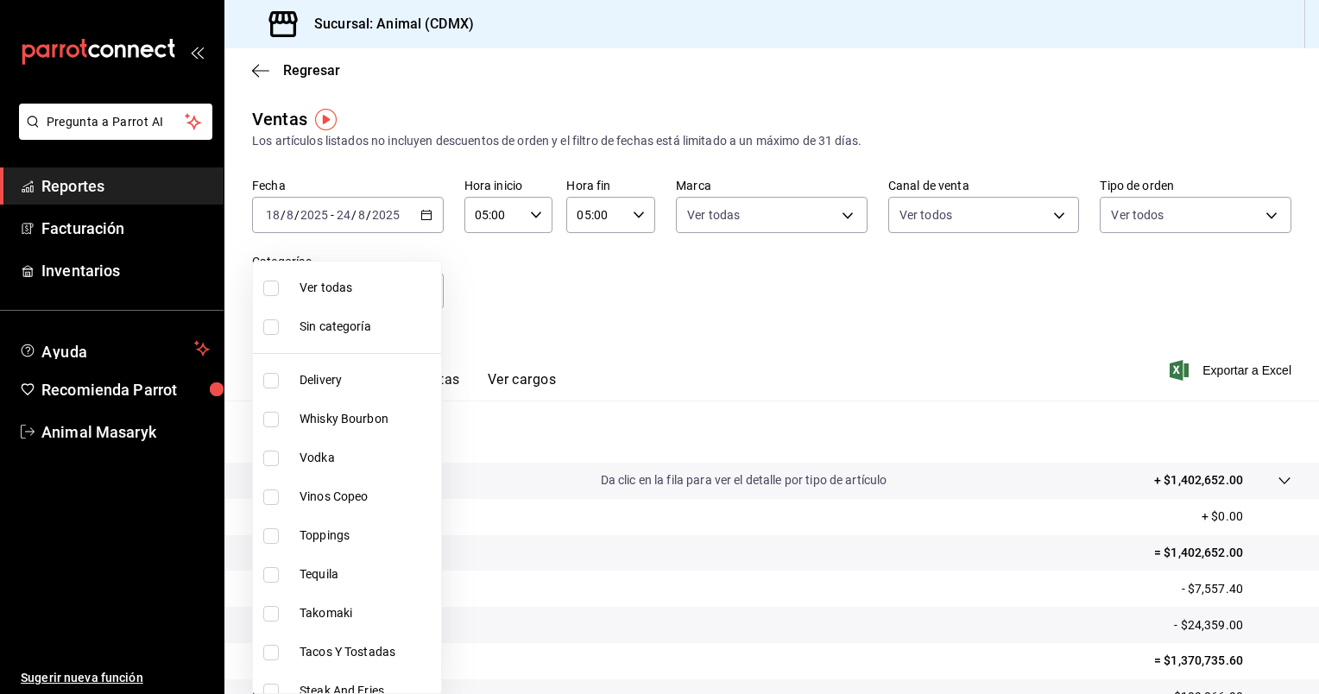
checkbox input "true"
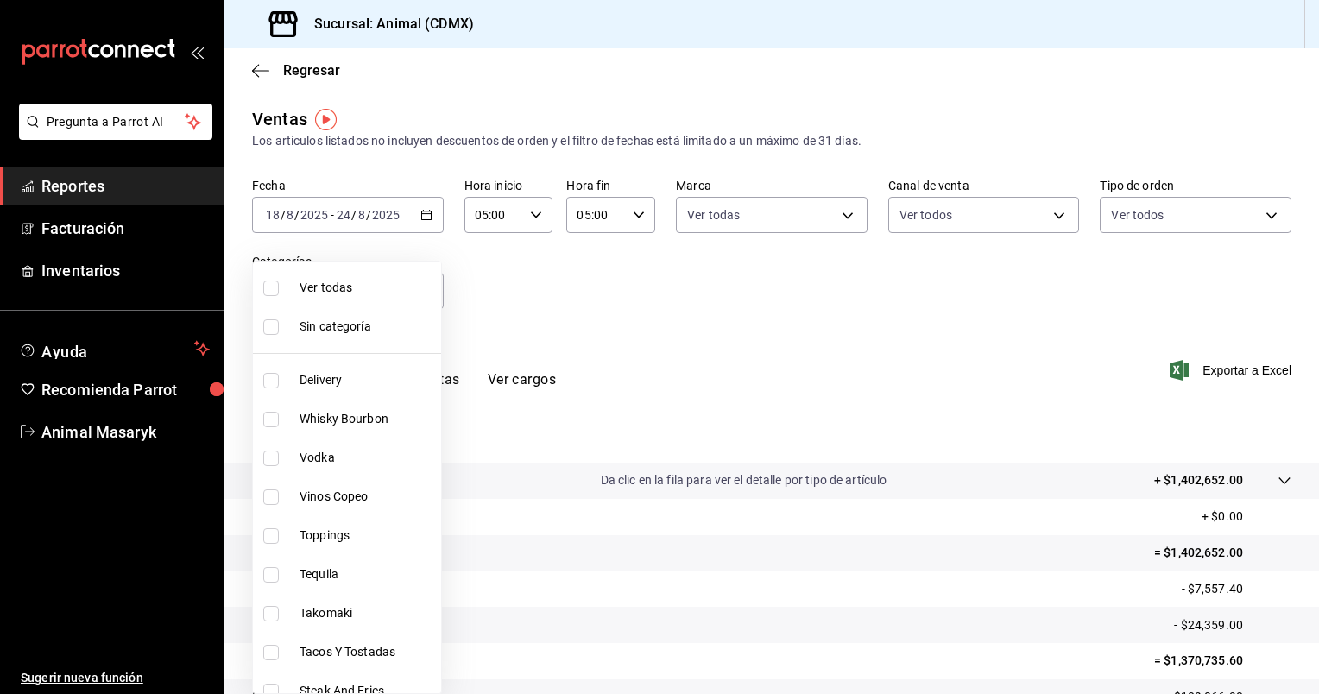
checkbox input "true"
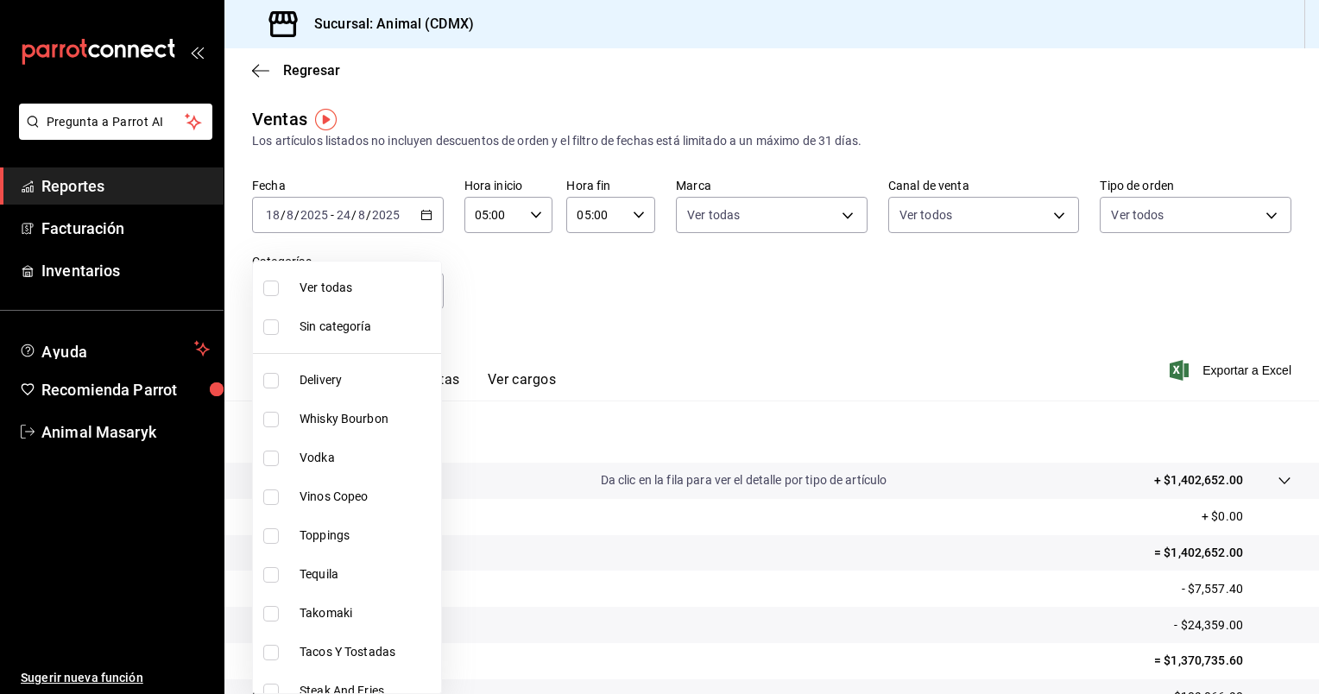
checkbox input "true"
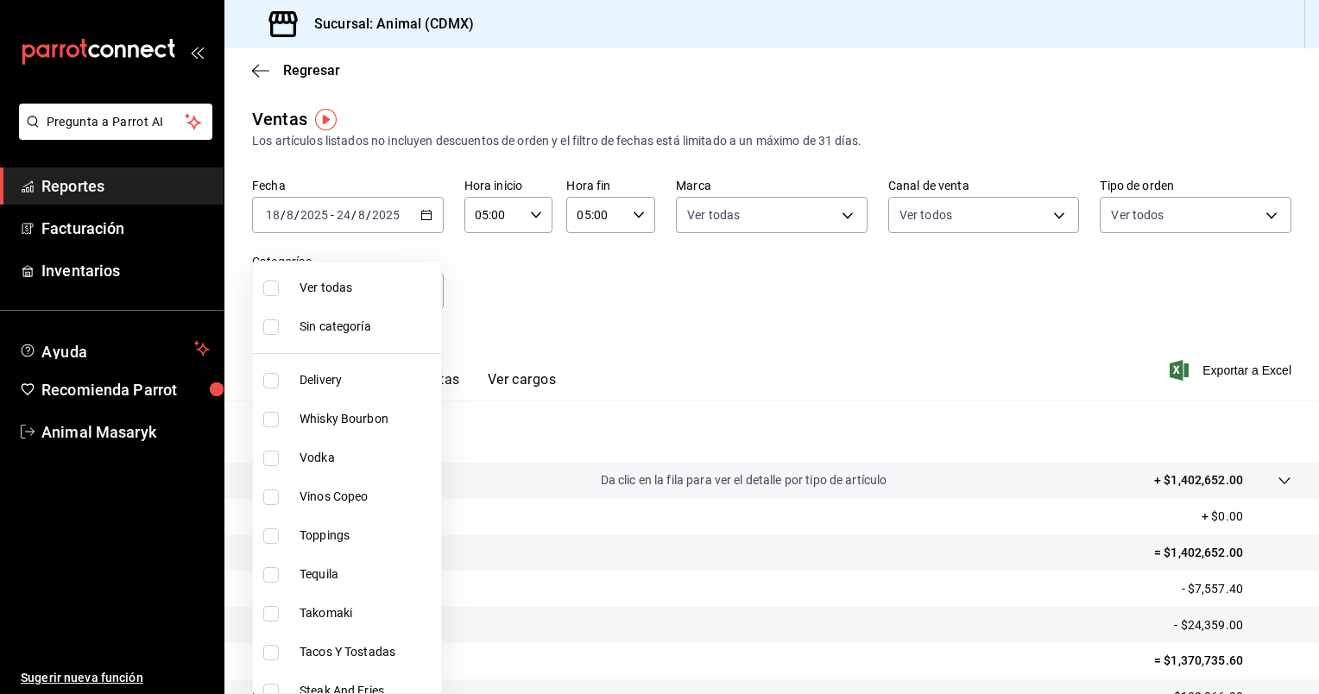
checkbox input "true"
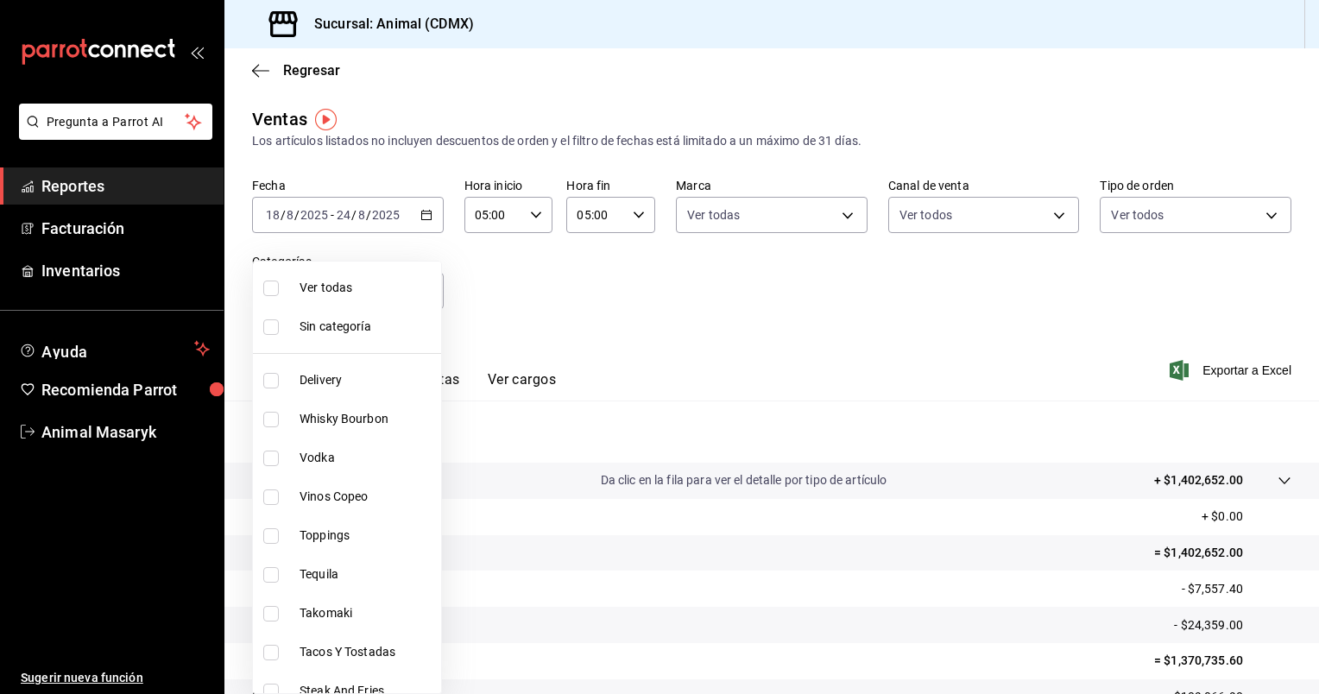
checkbox input "true"
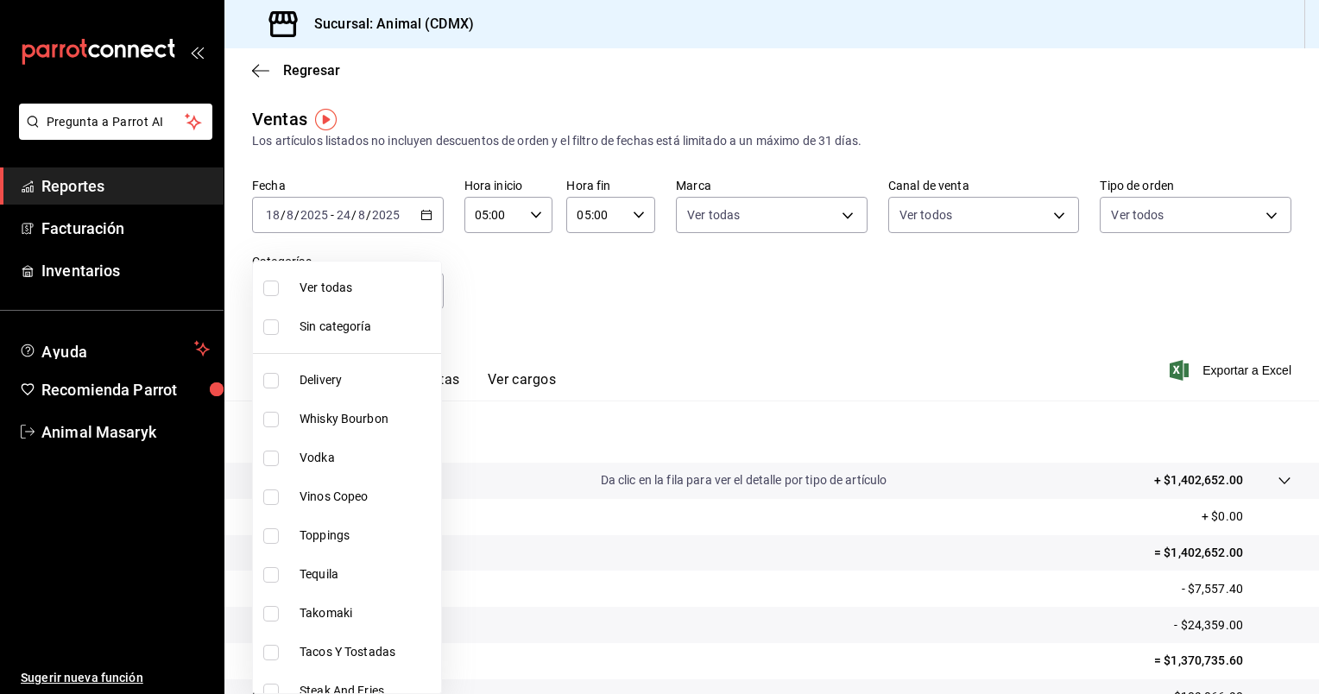
checkbox input "true"
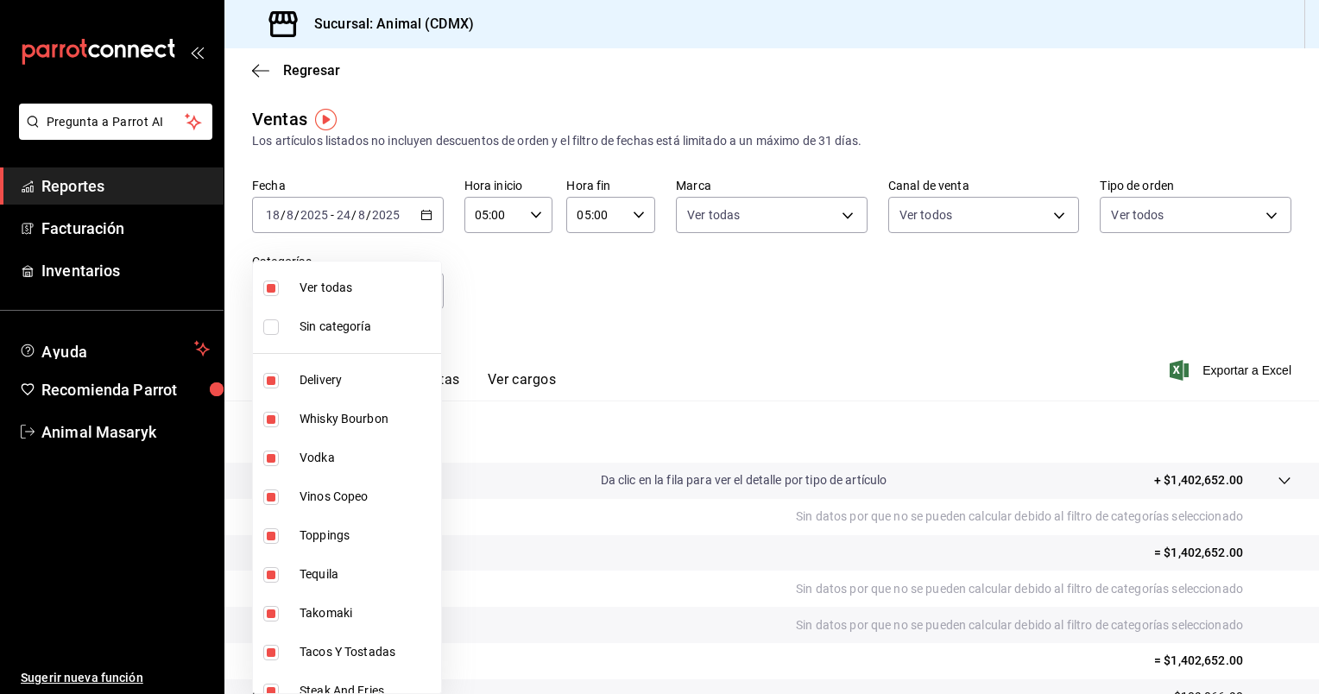
click at [1215, 369] on div at bounding box center [659, 347] width 1319 height 694
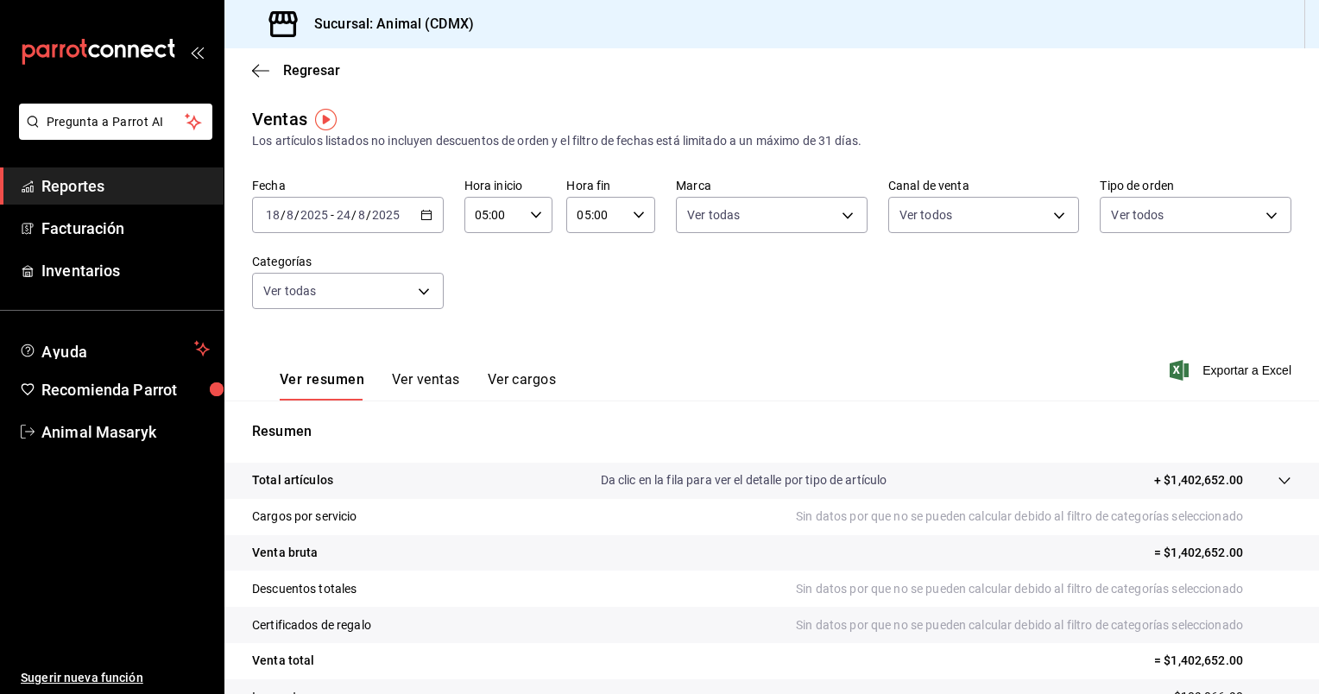
click at [1215, 369] on span "Exportar a Excel" at bounding box center [1232, 370] width 118 height 21
